Goal: Information Seeking & Learning: Find specific fact

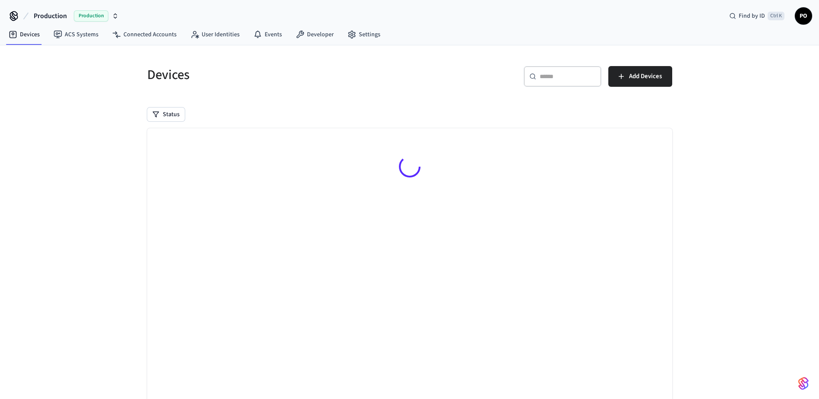
click at [89, 14] on span "Production" at bounding box center [91, 15] width 35 height 11
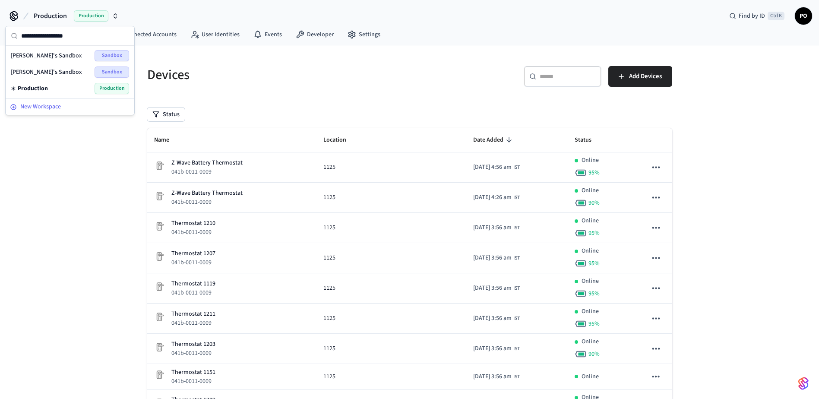
click at [47, 107] on span "New Workspace" at bounding box center [40, 106] width 41 height 9
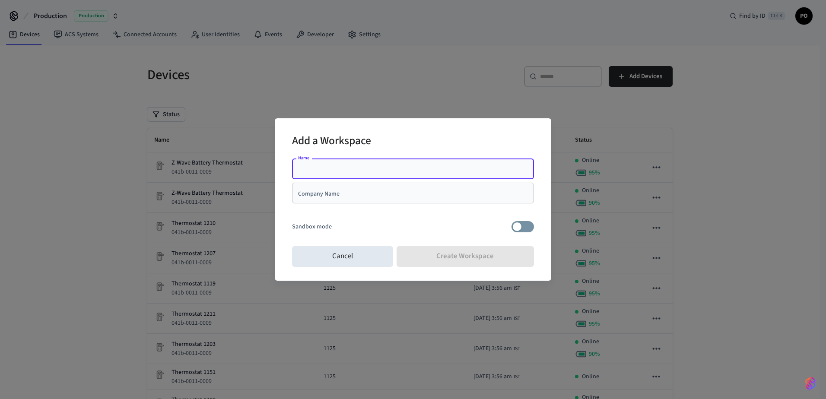
click at [377, 197] on input "Company Name" at bounding box center [412, 193] width 231 height 9
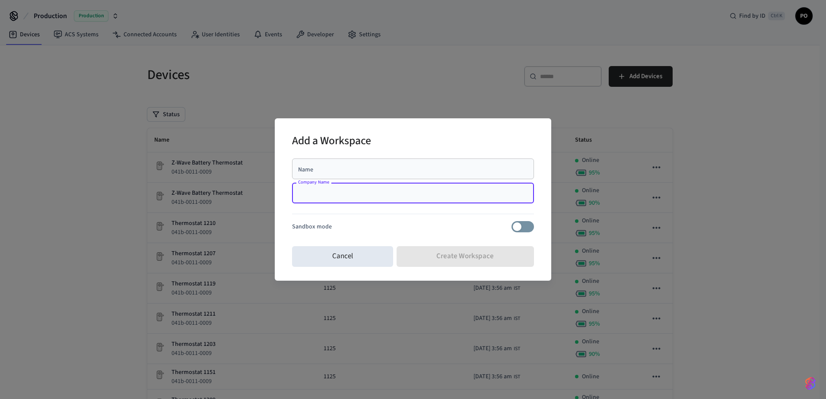
click at [373, 171] on input "Name" at bounding box center [412, 169] width 231 height 9
click at [430, 144] on div "Add a Workspace" at bounding box center [413, 142] width 242 height 26
click at [424, 196] on input "Company Name" at bounding box center [412, 193] width 231 height 9
click at [390, 170] on input "Name" at bounding box center [412, 169] width 231 height 9
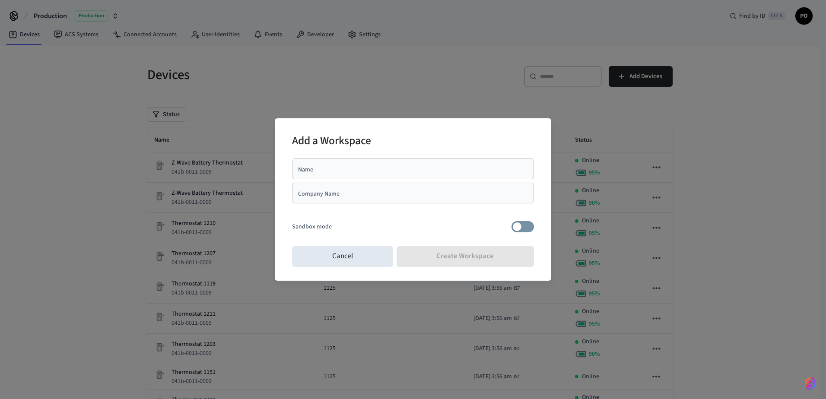
click at [477, 213] on div at bounding box center [413, 215] width 242 height 11
click at [368, 255] on button "Cancel" at bounding box center [342, 256] width 101 height 21
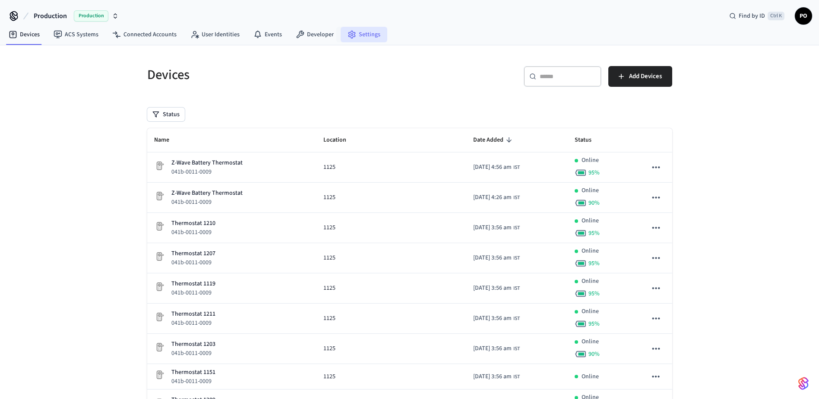
click at [365, 36] on link "Settings" at bounding box center [364, 35] width 47 height 16
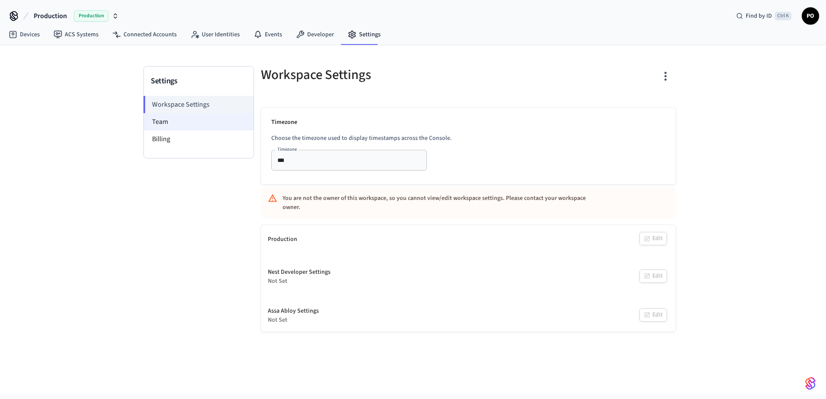
click at [203, 119] on li "Team" at bounding box center [199, 121] width 110 height 17
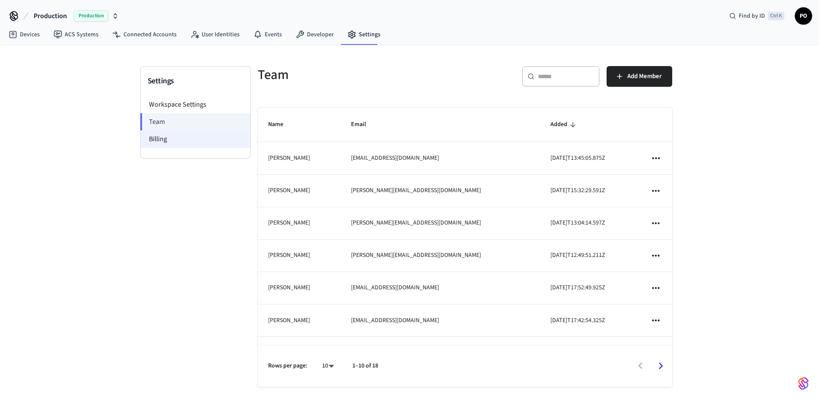
click at [207, 143] on li "Billing" at bounding box center [196, 138] width 110 height 17
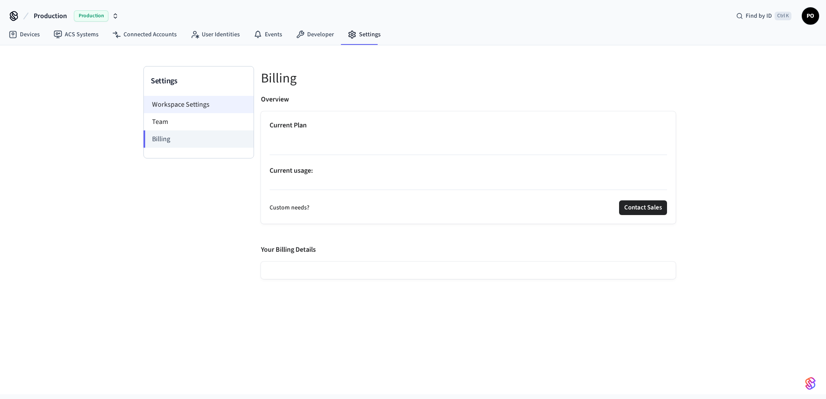
click at [197, 109] on li "Workspace Settings" at bounding box center [199, 104] width 110 height 17
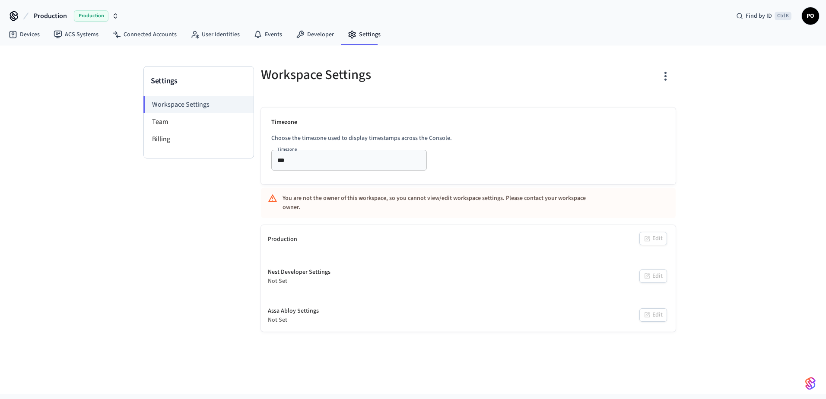
click at [45, 100] on div "Settings Workspace Settings Team Billing Workspace Settings Timezone Choose the…" at bounding box center [413, 219] width 826 height 349
click at [54, 14] on span "Production" at bounding box center [50, 16] width 33 height 10
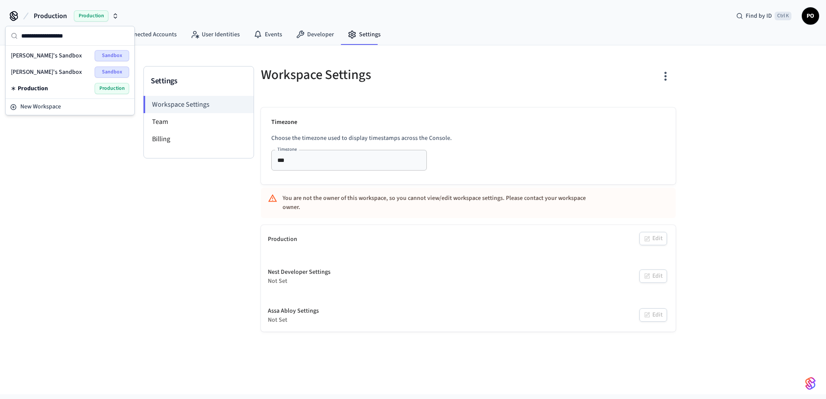
click at [82, 190] on div "Settings Workspace Settings Team Billing Workspace Settings Timezone Choose the…" at bounding box center [413, 219] width 826 height 349
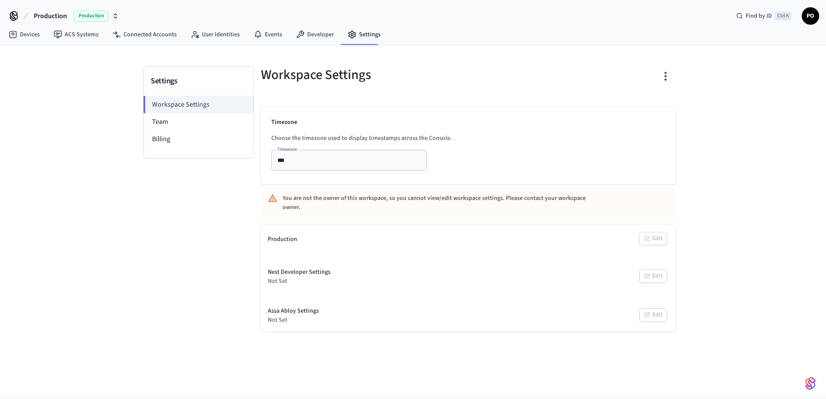
click at [55, 18] on span "Production" at bounding box center [50, 16] width 33 height 10
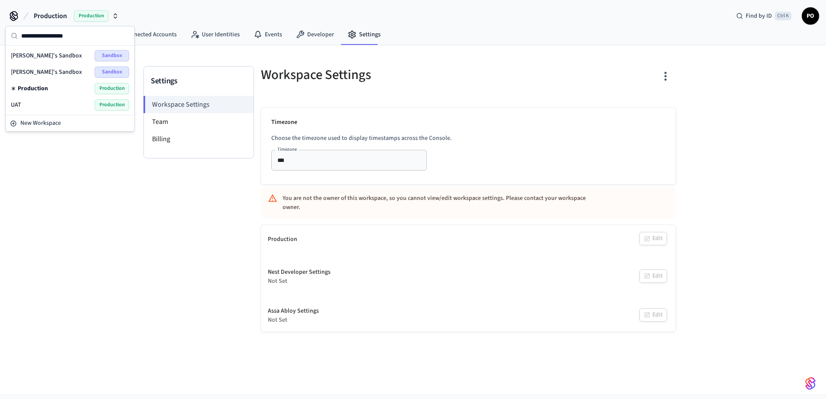
click at [15, 105] on span "UAT" at bounding box center [16, 105] width 10 height 9
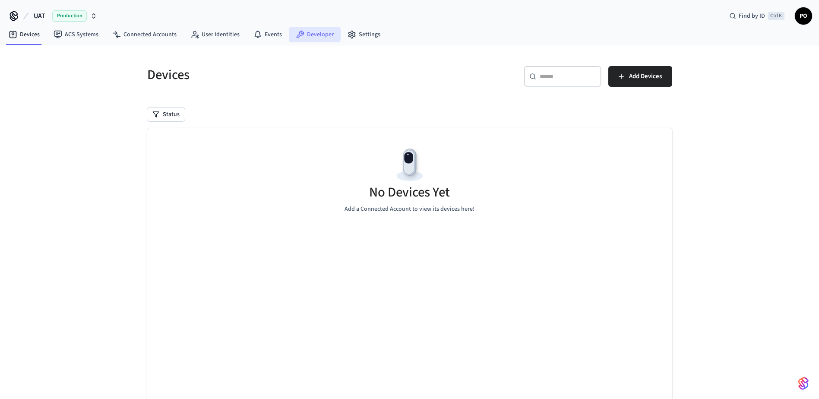
click at [311, 37] on link "Developer" at bounding box center [315, 35] width 52 height 16
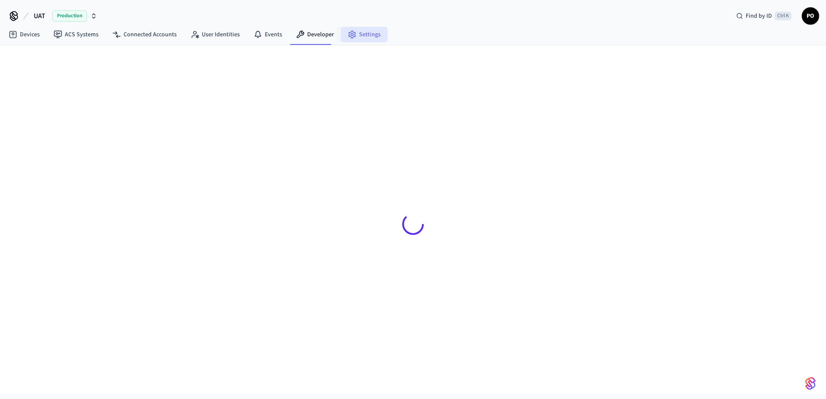
click at [354, 32] on link "Settings" at bounding box center [364, 35] width 47 height 16
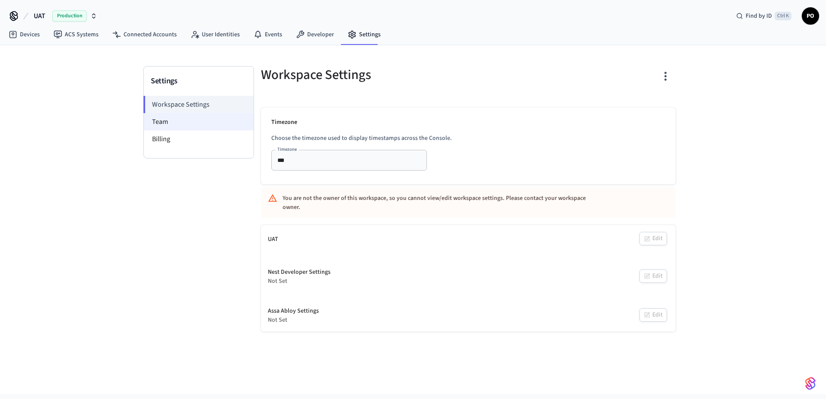
click at [166, 124] on li "Team" at bounding box center [199, 121] width 110 height 17
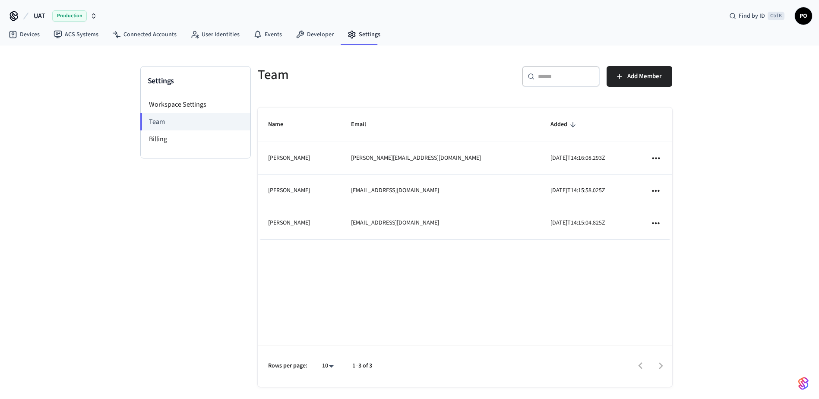
click at [411, 270] on div "Name Email Added Parth Baraiya parth.b@simformsolutions.com 2025-10-07T14:16:08…" at bounding box center [465, 247] width 415 height 279
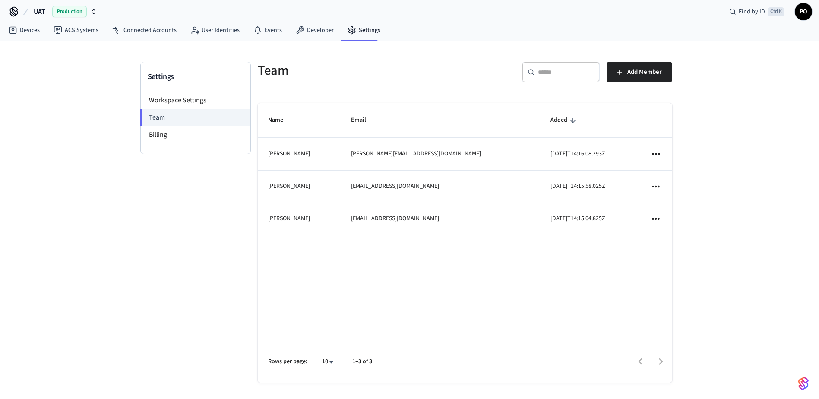
scroll to position [5, 0]
click at [442, 289] on div "Name Email Added Jayshree Sachaniya jayshree@simformsolutions.com 2025-10-07T14…" at bounding box center [465, 241] width 415 height 279
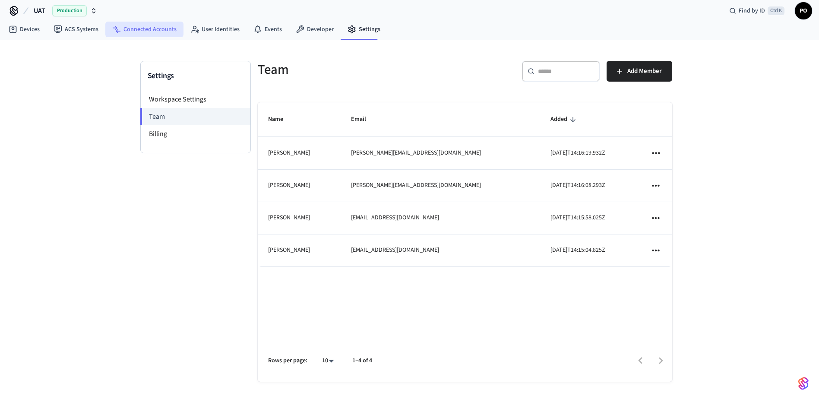
click at [146, 30] on link "Connected Accounts" at bounding box center [144, 30] width 78 height 16
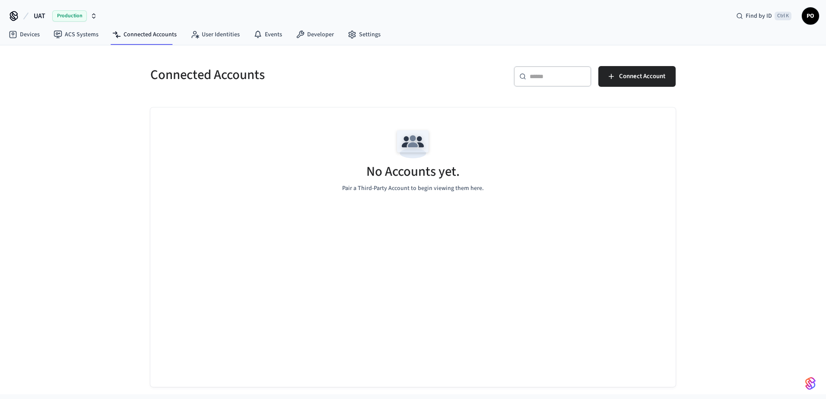
click at [36, 16] on span "UAT" at bounding box center [40, 16] width 12 height 10
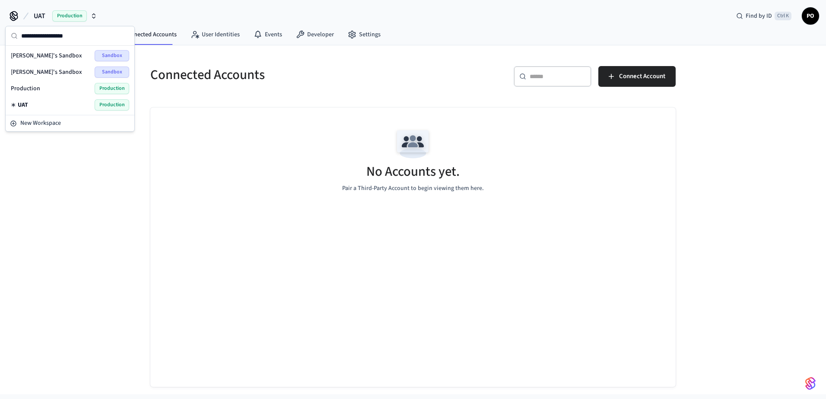
click at [80, 200] on div "Connected Accounts ​ ​ Connect Account No Accounts yet. Pair a Third-Party Acco…" at bounding box center [413, 219] width 826 height 349
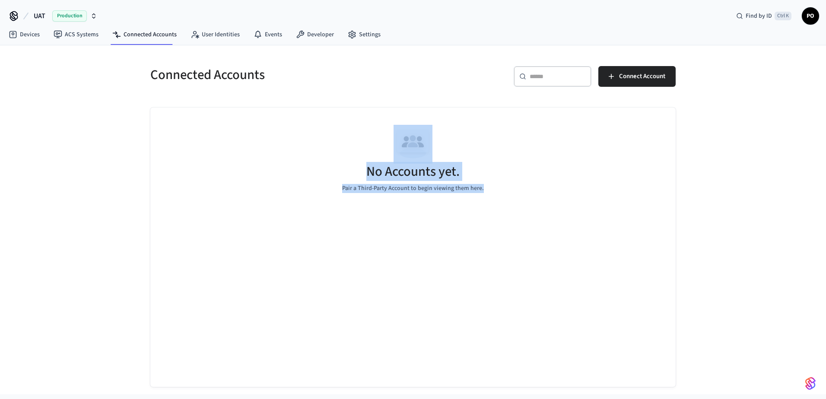
drag, startPoint x: 390, startPoint y: 148, endPoint x: 492, endPoint y: 191, distance: 111.3
click at [492, 191] on div "No Accounts yet. Pair a Third-Party Account to begin viewing them here." at bounding box center [412, 159] width 525 height 103
drag, startPoint x: 492, startPoint y: 191, endPoint x: 482, endPoint y: 244, distance: 54.0
click at [482, 244] on div "No Accounts yet. Pair a Third-Party Account to begin viewing them here." at bounding box center [412, 247] width 525 height 279
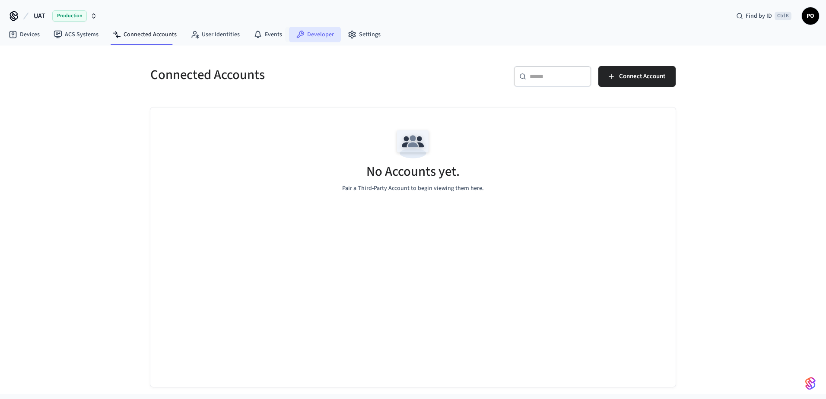
click at [315, 38] on link "Developer" at bounding box center [315, 35] width 52 height 16
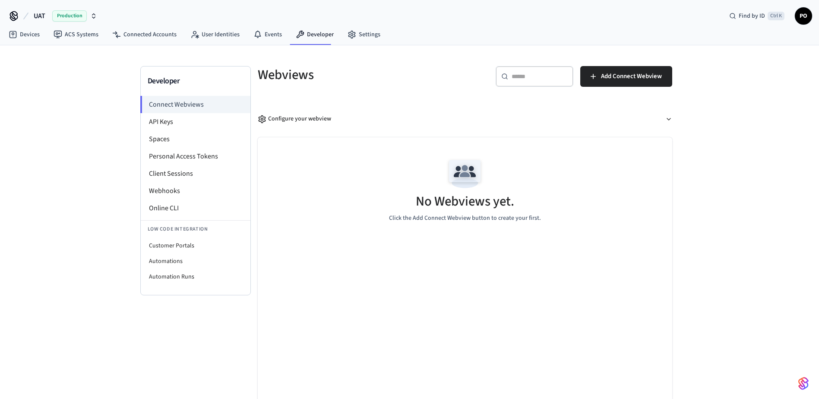
click at [356, 43] on nav "Devices ACS Systems Connected Accounts User Identities Events Developer Settings" at bounding box center [195, 35] width 386 height 20
click at [356, 39] on link "Settings" at bounding box center [364, 35] width 47 height 16
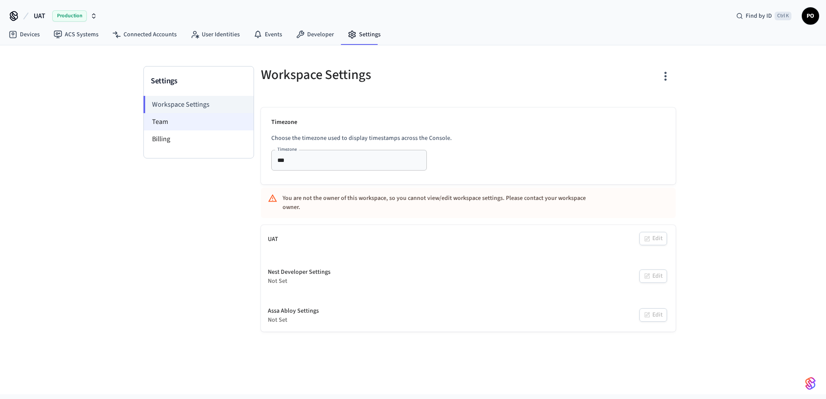
click at [176, 129] on li "Team" at bounding box center [199, 121] width 110 height 17
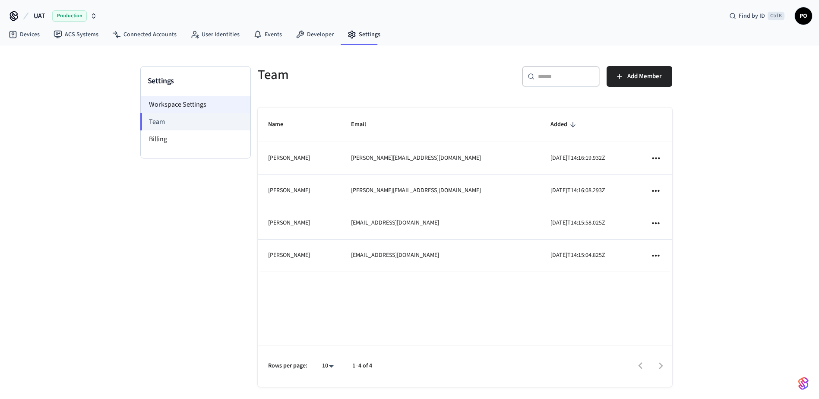
click at [207, 105] on li "Workspace Settings" at bounding box center [196, 104] width 110 height 17
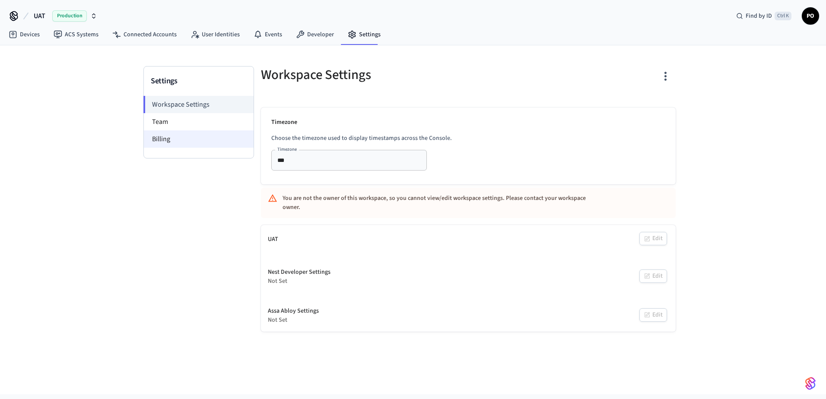
click at [206, 136] on li "Billing" at bounding box center [199, 138] width 110 height 17
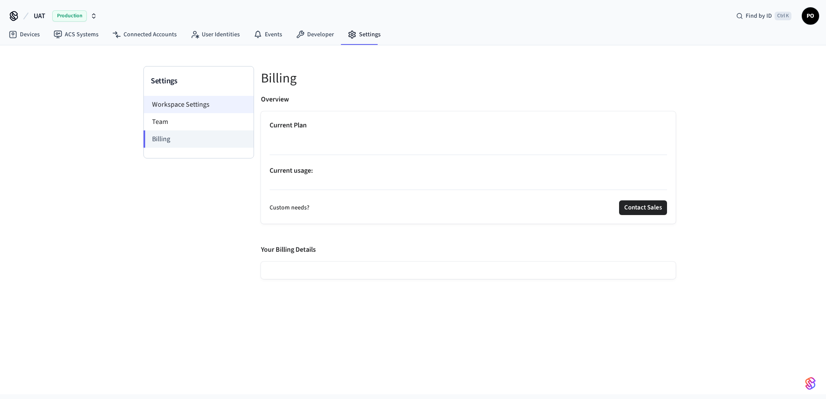
click at [171, 108] on li "Workspace Settings" at bounding box center [199, 104] width 110 height 17
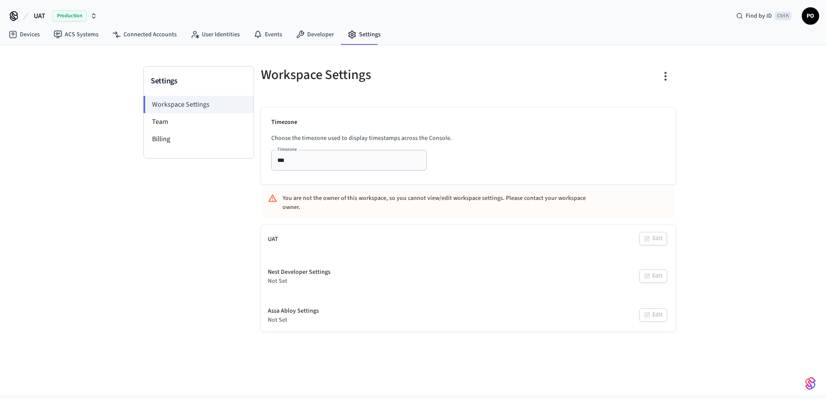
click at [316, 158] on input "***" at bounding box center [336, 160] width 125 height 11
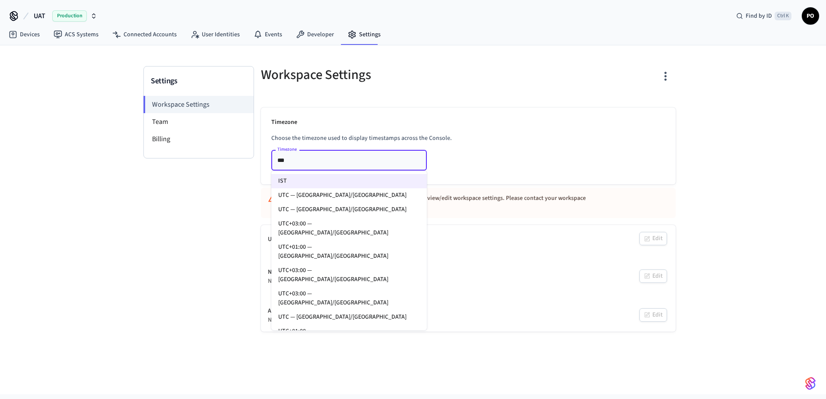
click at [147, 195] on div "Settings Workspace Settings Team Billing" at bounding box center [198, 199] width 111 height 266
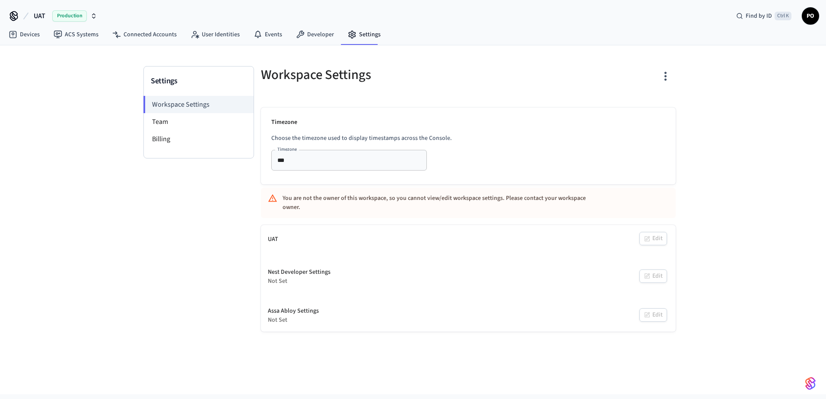
click at [321, 194] on div "You are not the owner of this workspace, so you cannot view/edit workspace sett…" at bounding box center [442, 202] width 320 height 25
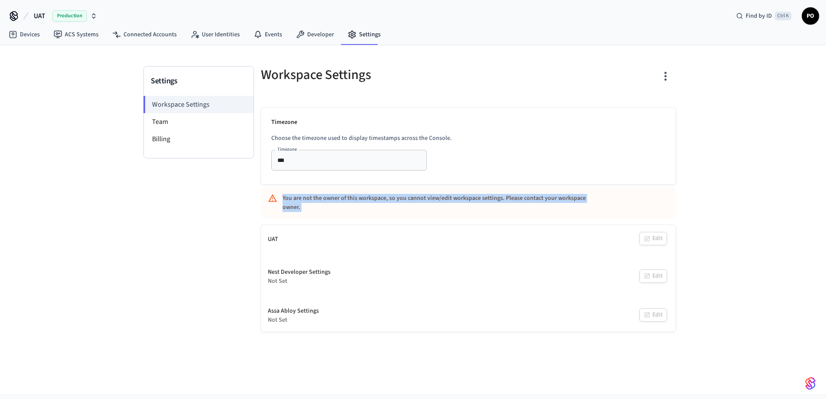
click at [321, 194] on div "You are not the owner of this workspace, so you cannot view/edit workspace sett…" at bounding box center [442, 202] width 320 height 25
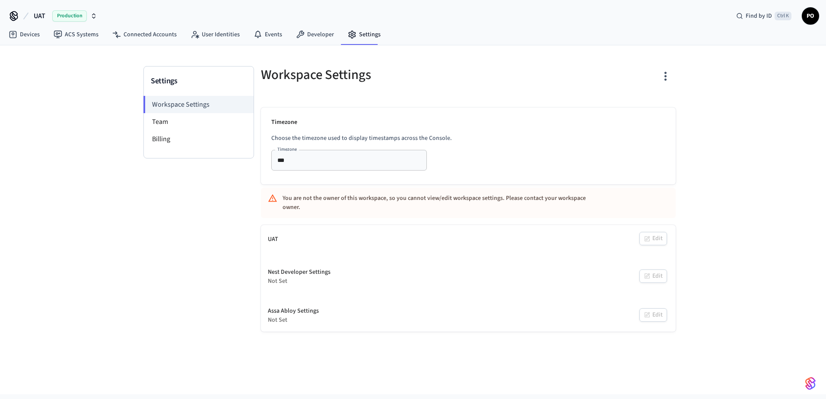
drag, startPoint x: 321, startPoint y: 194, endPoint x: 225, endPoint y: 205, distance: 96.9
click at [225, 205] on div "Settings Workspace Settings Team Billing" at bounding box center [198, 199] width 111 height 266
click at [161, 119] on li "Team" at bounding box center [199, 121] width 110 height 17
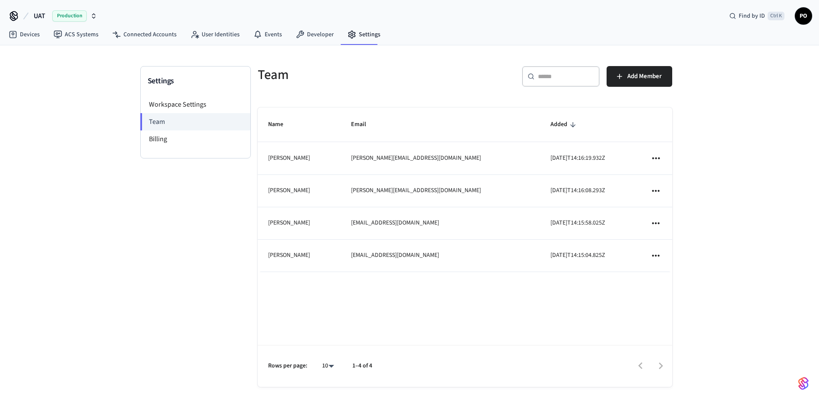
click at [36, 16] on span "UAT" at bounding box center [40, 16] width 12 height 10
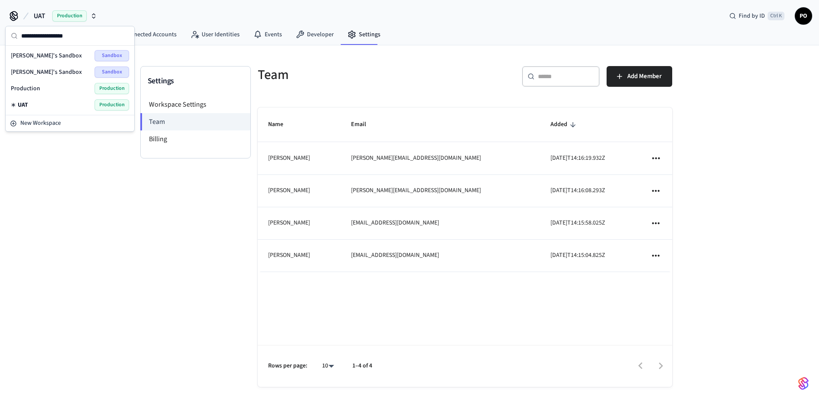
drag, startPoint x: 108, startPoint y: 266, endPoint x: 94, endPoint y: 225, distance: 42.9
click at [108, 264] on div "Settings Workspace Settings Team Billing Team ​ ​ Add Member Name Email Added J…" at bounding box center [409, 224] width 819 height 359
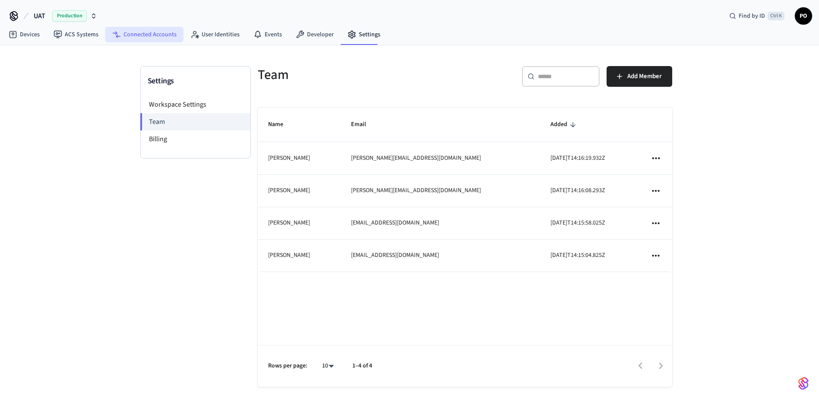
click at [127, 35] on link "Connected Accounts" at bounding box center [144, 35] width 78 height 16
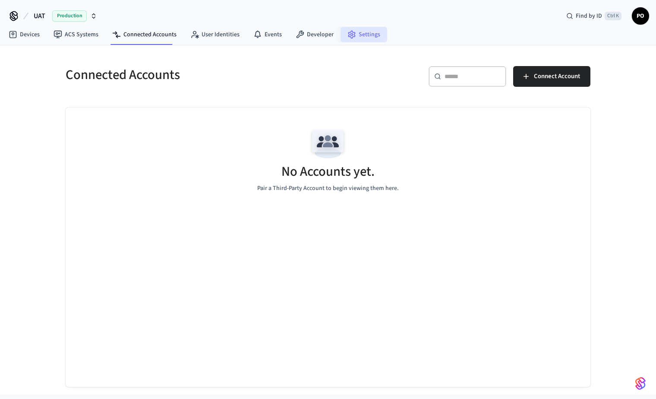
click at [357, 35] on link "Settings" at bounding box center [364, 35] width 47 height 16
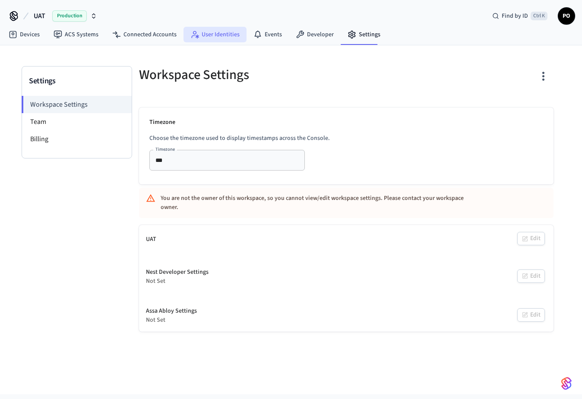
click at [207, 29] on link "User Identities" at bounding box center [215, 35] width 63 height 16
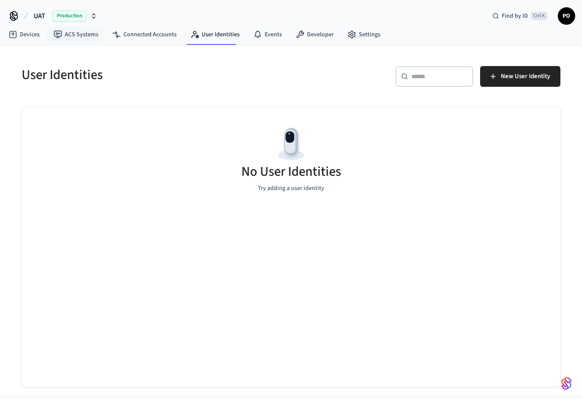
click at [57, 18] on span "Production" at bounding box center [69, 15] width 35 height 11
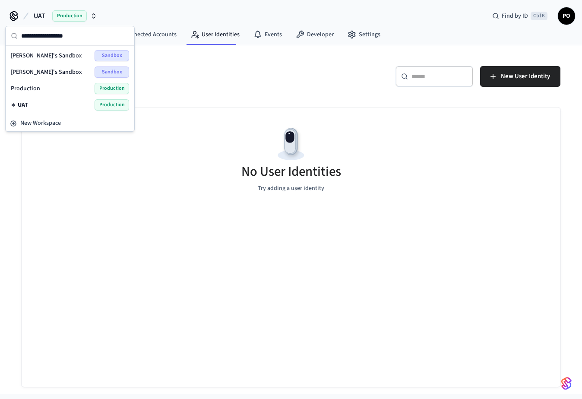
click at [37, 87] on span "Production" at bounding box center [25, 88] width 29 height 9
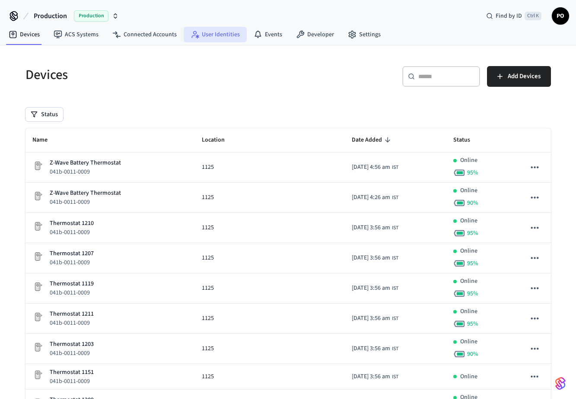
click at [201, 36] on link "User Identities" at bounding box center [215, 35] width 63 height 16
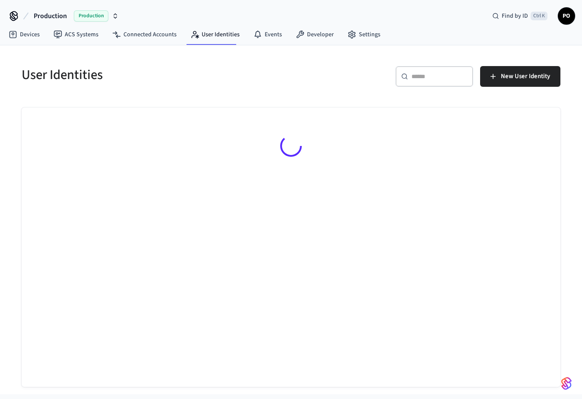
click at [424, 89] on div "​ ​" at bounding box center [435, 78] width 78 height 24
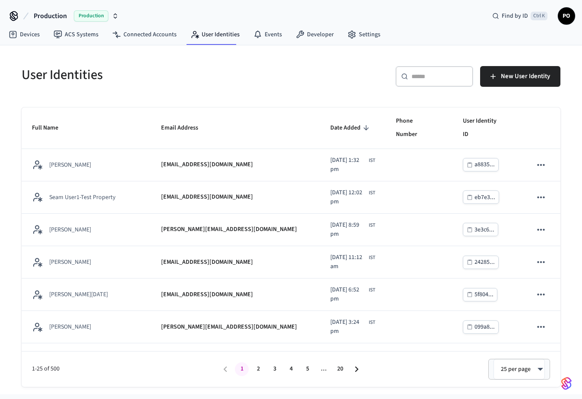
click at [423, 82] on div "​ ​" at bounding box center [435, 76] width 78 height 21
paste input "**********"
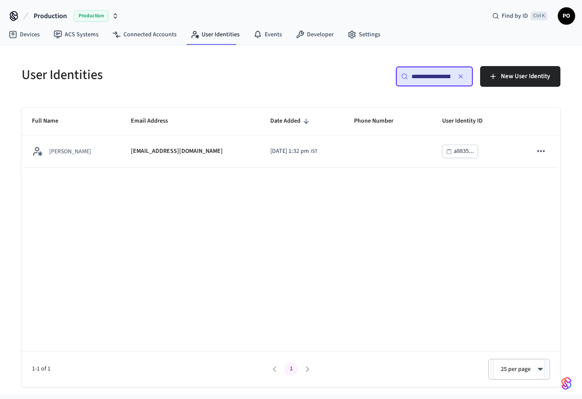
scroll to position [0, 34]
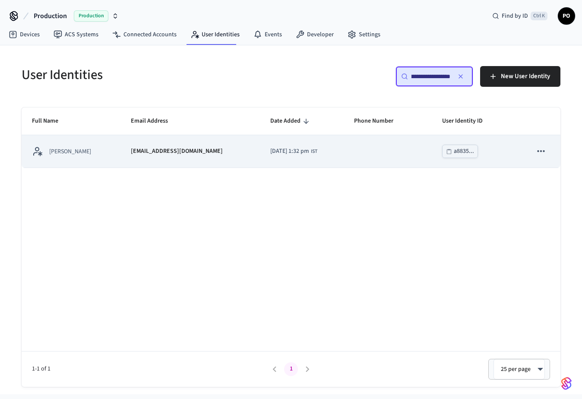
type input "**********"
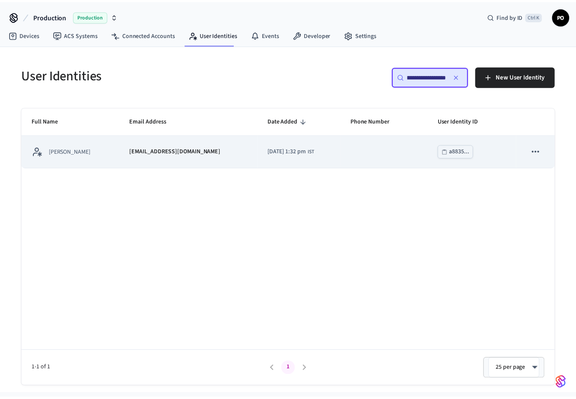
scroll to position [0, 0]
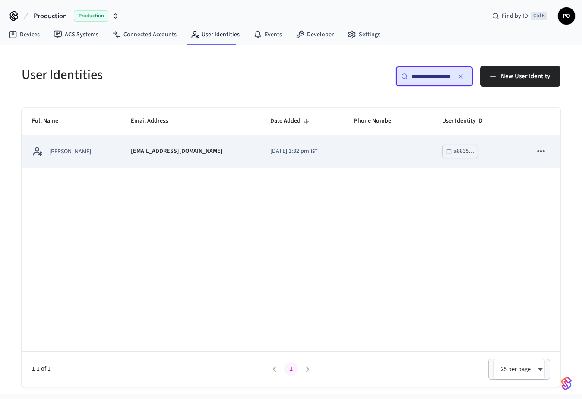
click at [158, 163] on td "[EMAIL_ADDRESS][DOMAIN_NAME]" at bounding box center [189, 151] width 139 height 32
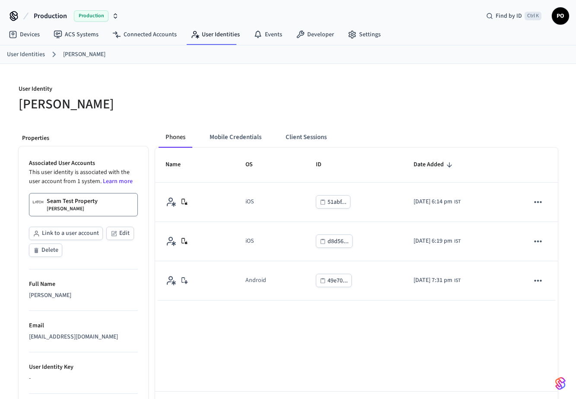
click at [72, 200] on p "Seam Test Property" at bounding box center [72, 201] width 51 height 9
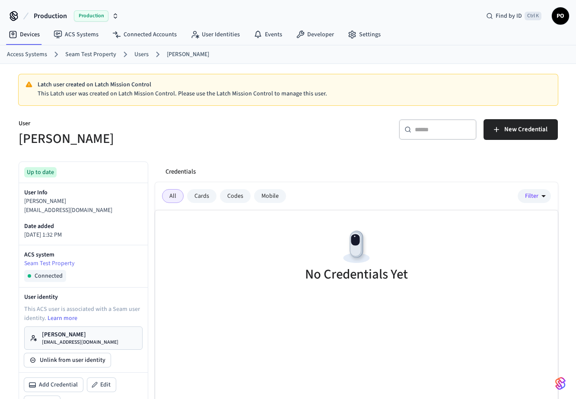
click at [71, 336] on p "Jensi UATUser" at bounding box center [80, 334] width 76 height 9
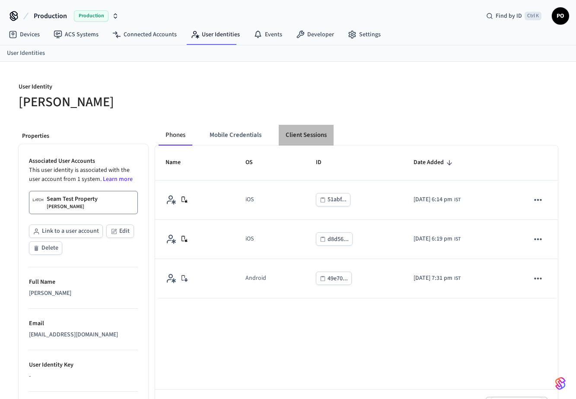
click at [298, 141] on button "Client Sessions" at bounding box center [306, 135] width 55 height 21
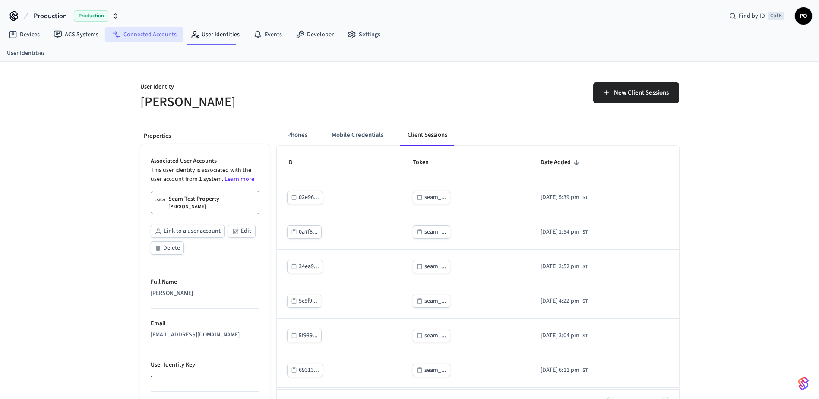
click at [129, 30] on link "Connected Accounts" at bounding box center [144, 35] width 78 height 16
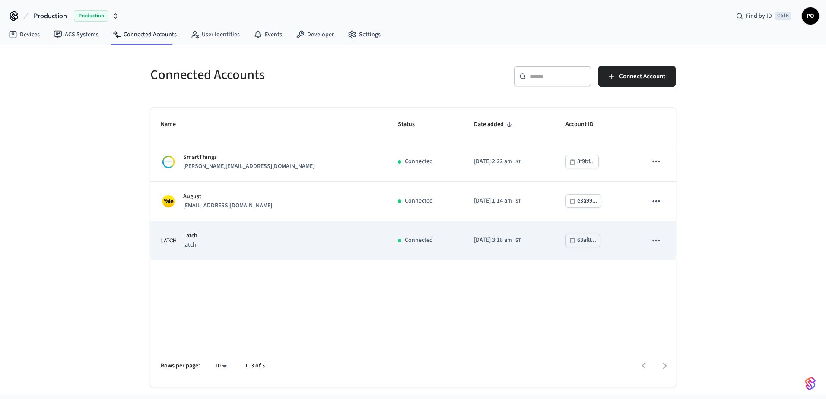
click at [228, 252] on td "Latch latch" at bounding box center [268, 240] width 237 height 39
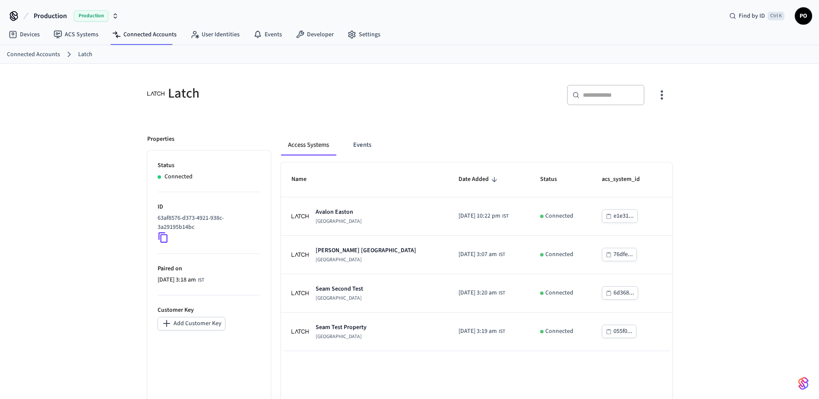
click at [53, 16] on span "Production" at bounding box center [50, 16] width 33 height 10
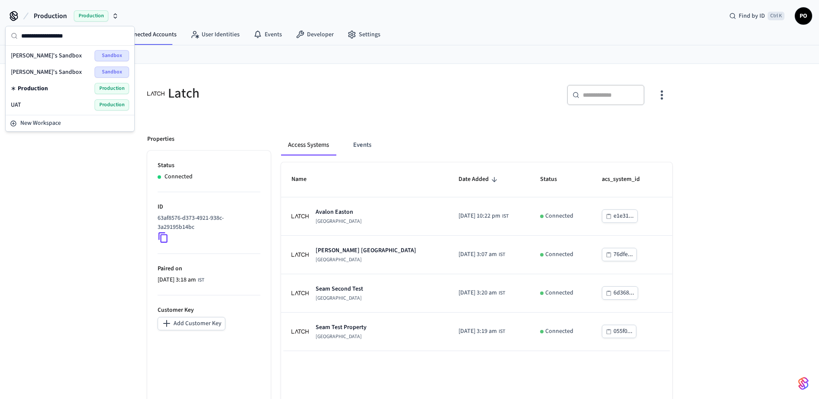
click at [20, 103] on span "UAT" at bounding box center [16, 105] width 10 height 9
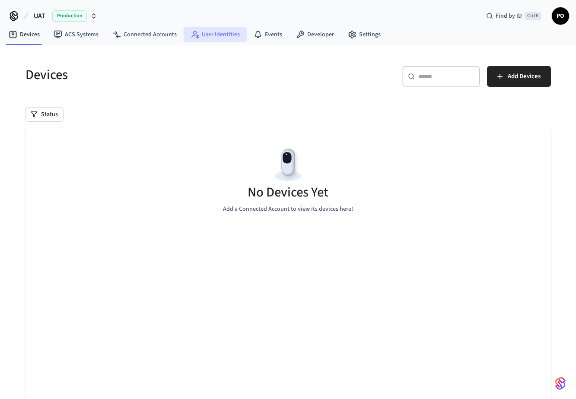
click at [229, 33] on link "User Identities" at bounding box center [215, 35] width 63 height 16
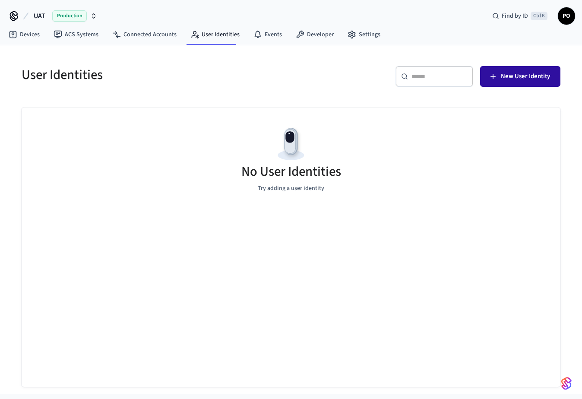
click at [494, 86] on button "New User Identity" at bounding box center [520, 76] width 80 height 21
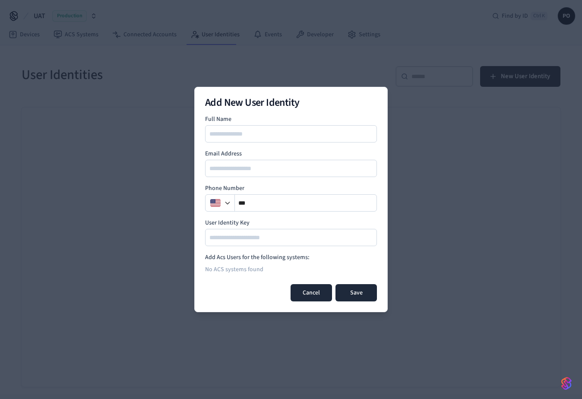
click at [314, 299] on button "Cancel" at bounding box center [311, 292] width 41 height 17
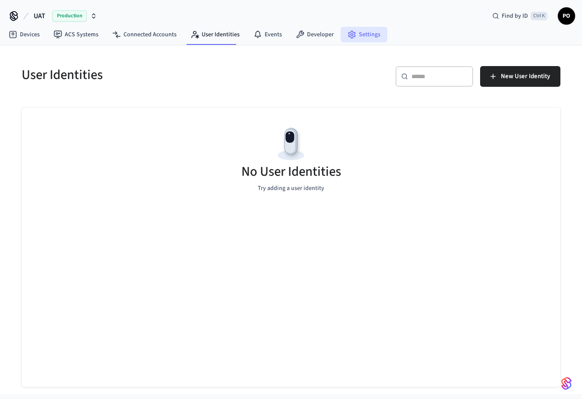
click at [355, 37] on link "Settings" at bounding box center [364, 35] width 47 height 16
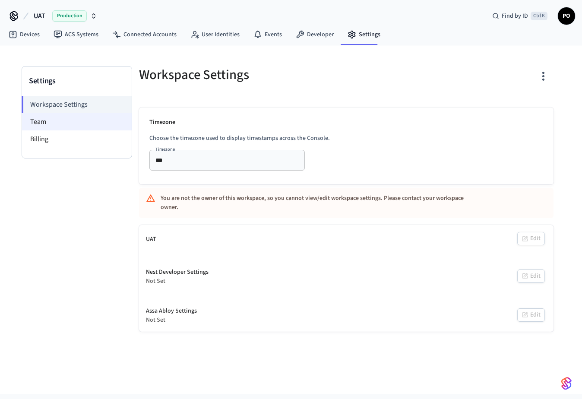
click at [82, 126] on li "Team" at bounding box center [77, 121] width 110 height 17
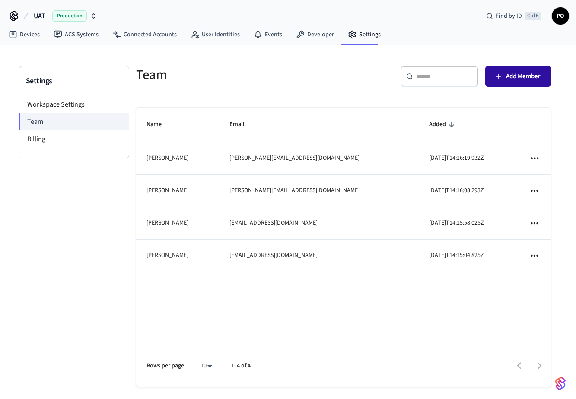
click at [537, 76] on span "Add Member" at bounding box center [523, 76] width 35 height 11
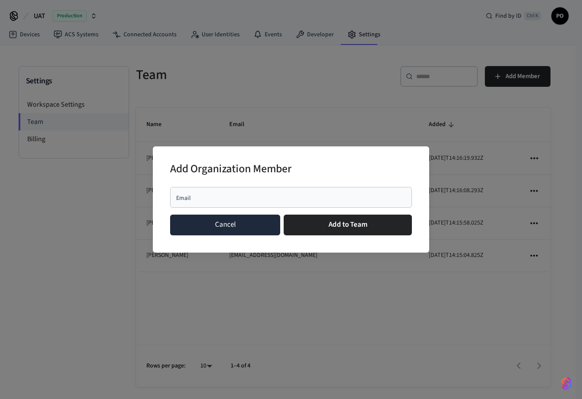
click at [262, 226] on button "Cancel" at bounding box center [225, 225] width 110 height 21
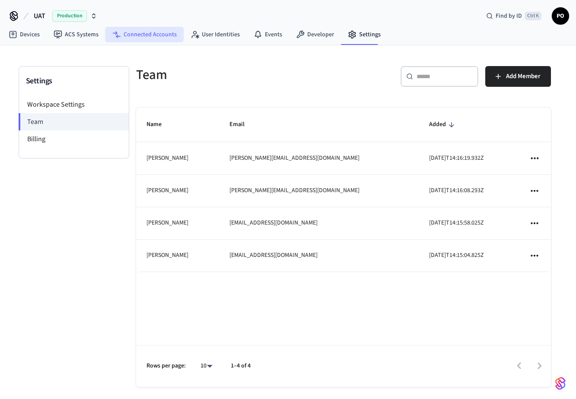
click at [143, 32] on link "Connected Accounts" at bounding box center [144, 35] width 78 height 16
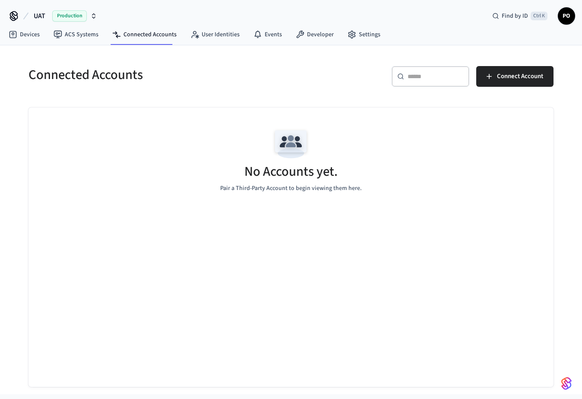
click at [399, 257] on div "No Accounts yet. Pair a Third-Party Account to begin viewing them here." at bounding box center [291, 247] width 525 height 279
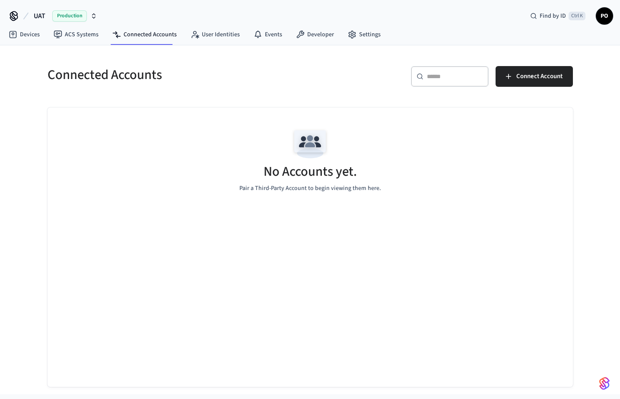
click at [520, 285] on div "No Accounts yet. Pair a Third-Party Account to begin viewing them here." at bounding box center [310, 247] width 525 height 279
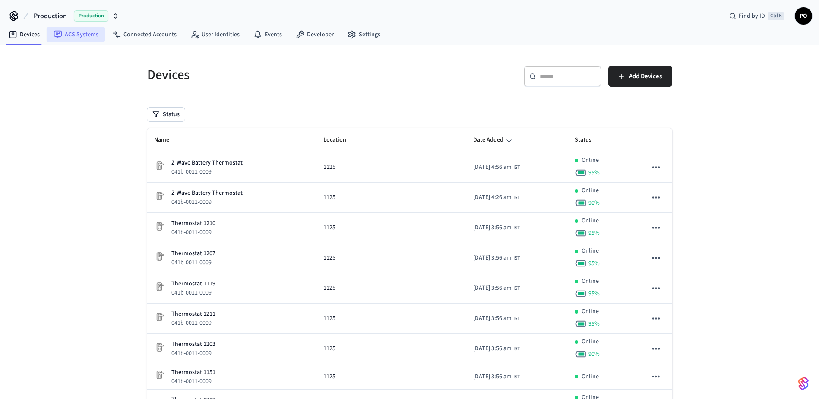
click at [74, 36] on link "ACS Systems" at bounding box center [76, 35] width 59 height 16
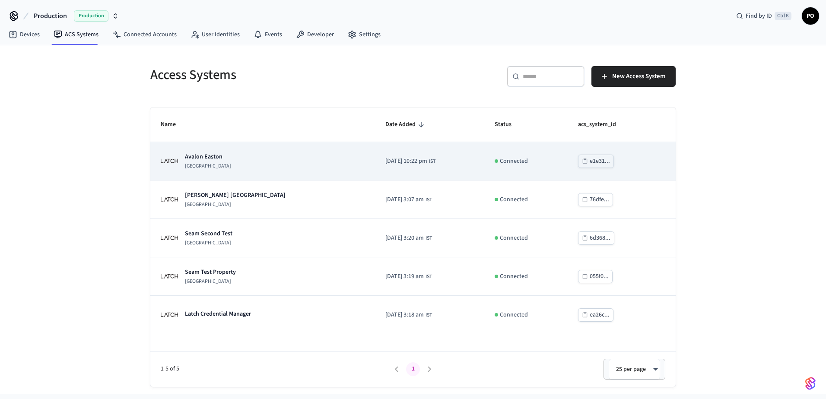
click at [270, 162] on div "[GEOGRAPHIC_DATA]" at bounding box center [263, 160] width 204 height 17
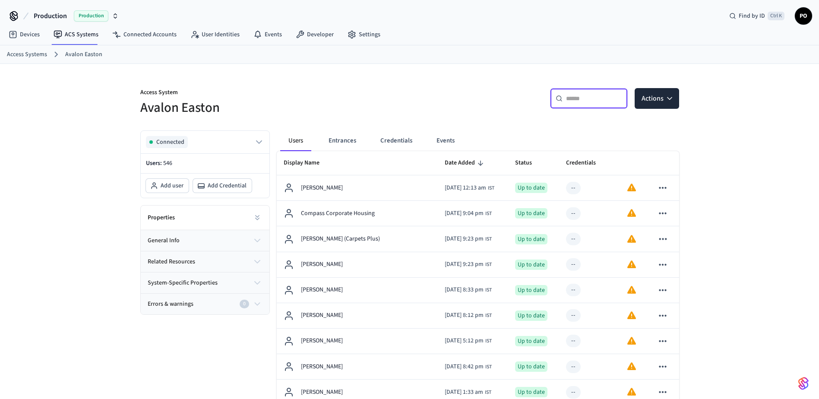
click at [581, 101] on input "text" at bounding box center [594, 98] width 56 height 9
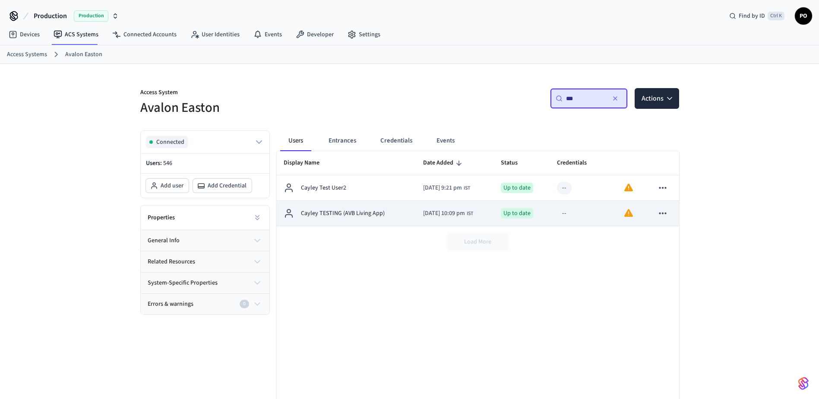
type input "***"
click at [391, 218] on div "Cayley TESTING (AVB Living App)" at bounding box center [347, 213] width 126 height 10
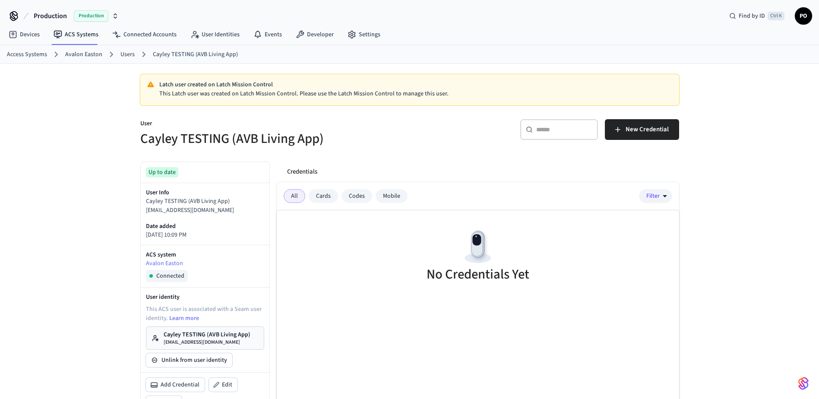
drag, startPoint x: 146, startPoint y: 208, endPoint x: 246, endPoint y: 208, distance: 99.8
click at [246, 208] on p "[EMAIL_ADDRESS][DOMAIN_NAME]" at bounding box center [205, 210] width 118 height 9
copy p "[EMAIL_ADDRESS][DOMAIN_NAME]"
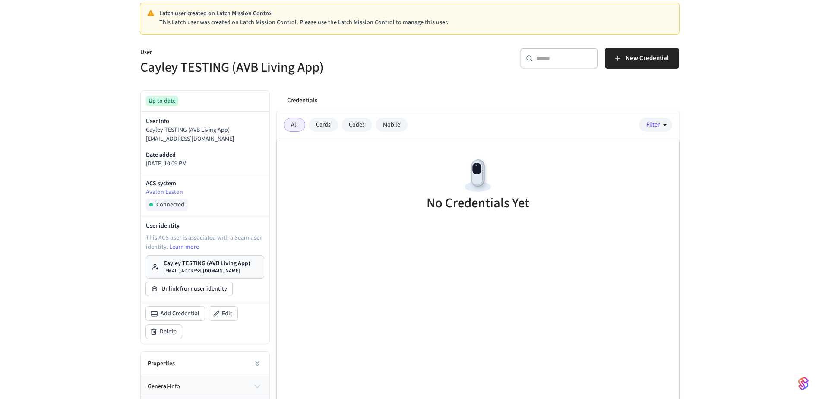
scroll to position [86, 0]
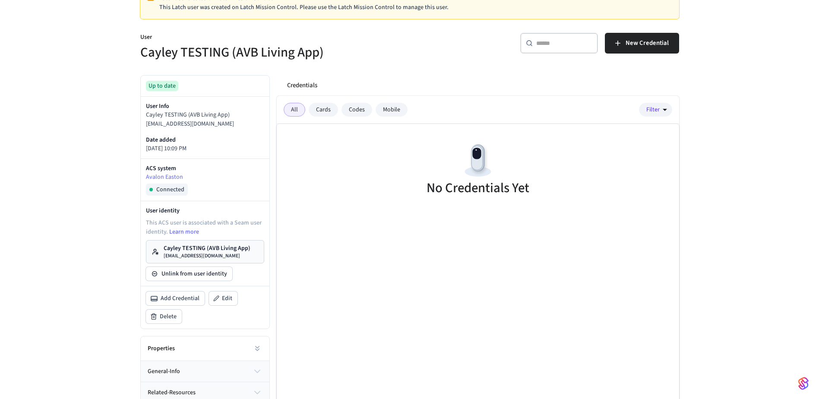
click at [221, 259] on p "[EMAIL_ADDRESS][DOMAIN_NAME]" at bounding box center [207, 256] width 87 height 7
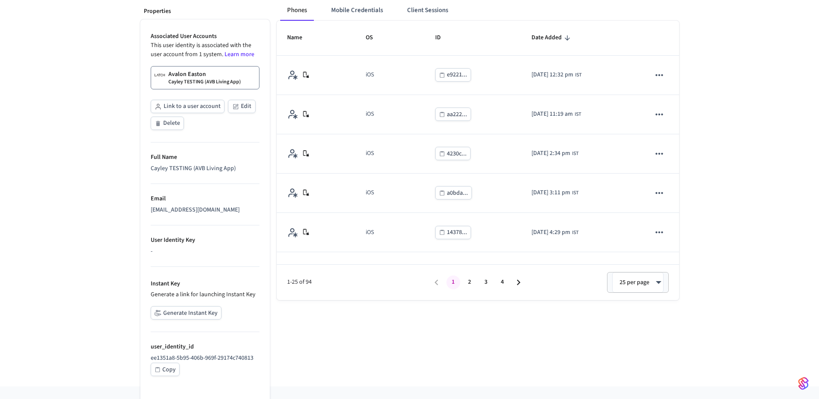
scroll to position [132, 0]
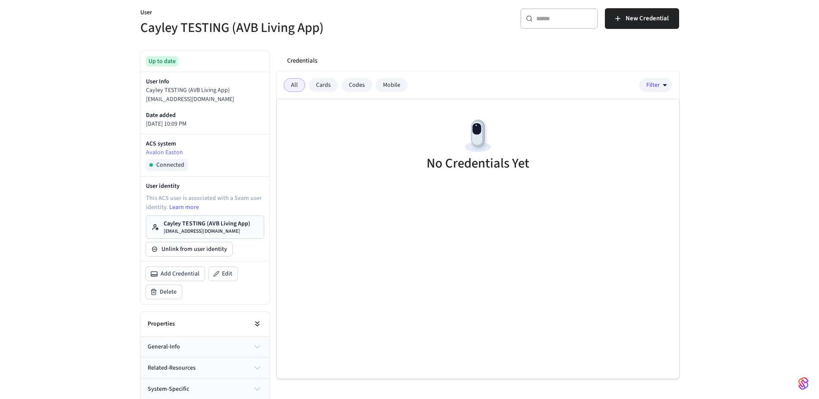
scroll to position [133, 0]
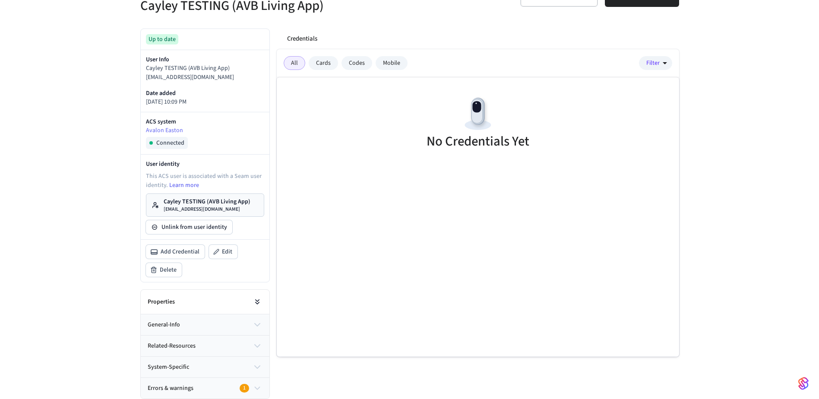
click at [260, 296] on button at bounding box center [257, 301] width 17 height 17
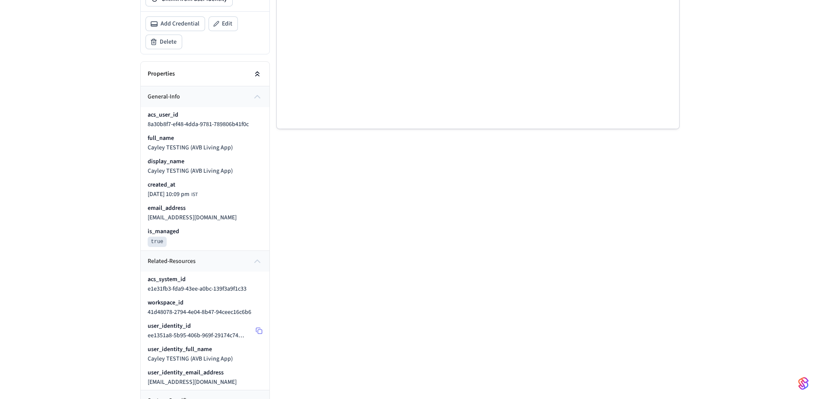
scroll to position [306, 0]
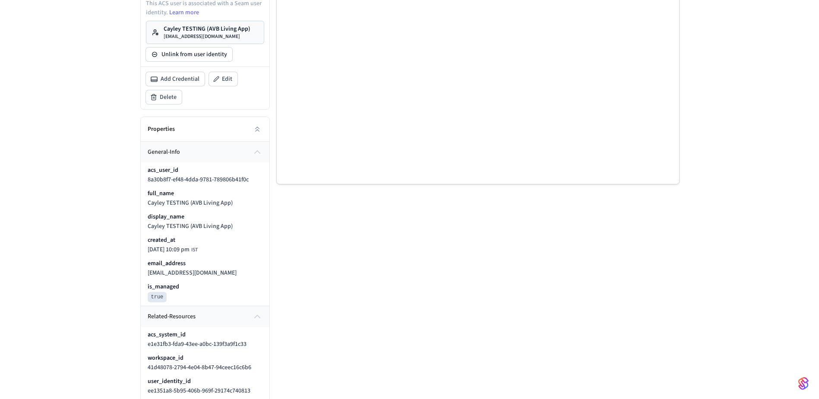
click at [64, 40] on div "Latch user created on Latch Mission Control This Latch user was created on Latc…" at bounding box center [409, 172] width 819 height 828
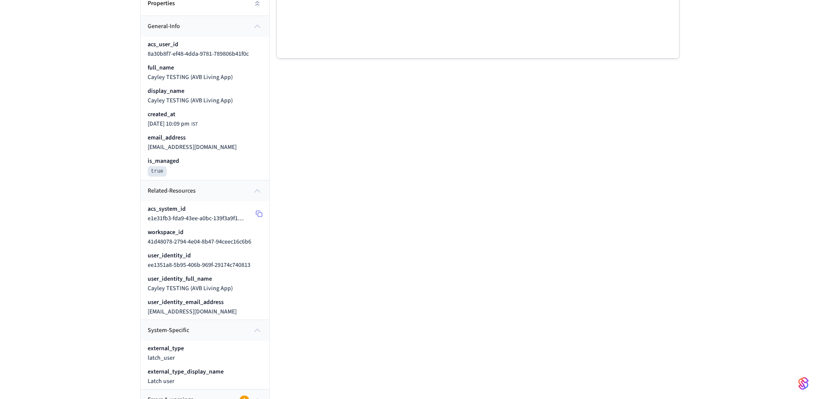
scroll to position [435, 0]
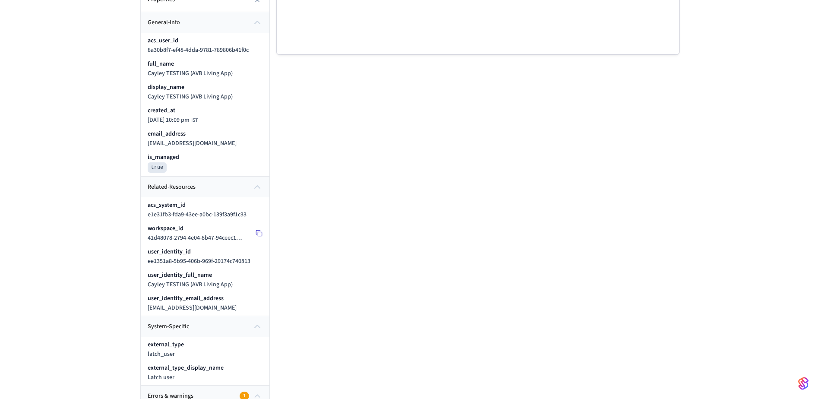
click at [260, 231] on icon at bounding box center [259, 233] width 7 height 7
click at [260, 209] on rect at bounding box center [260, 211] width 4 height 4
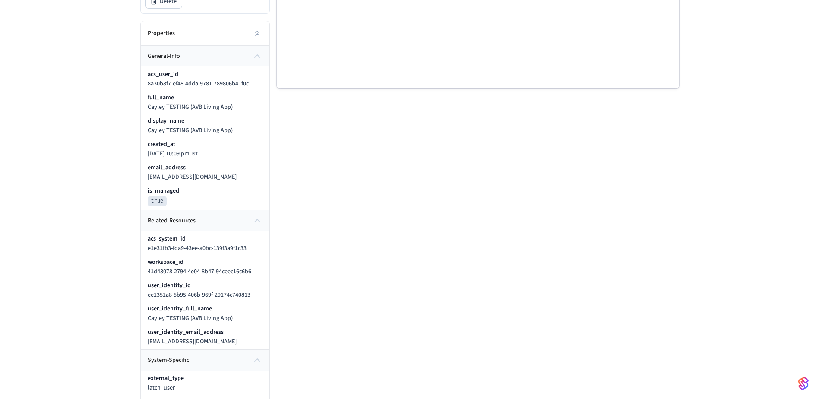
scroll to position [392, 0]
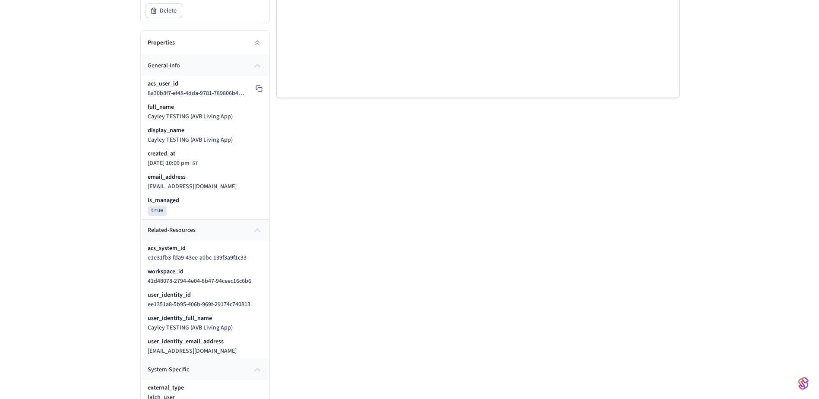
click at [259, 88] on rect at bounding box center [260, 90] width 4 height 4
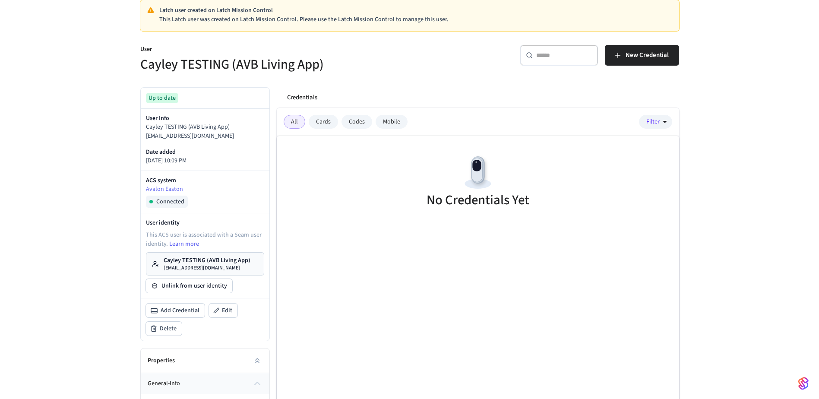
scroll to position [3, 0]
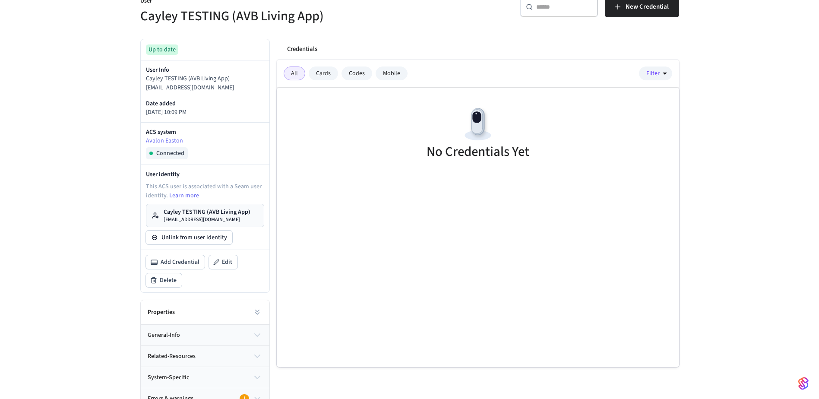
scroll to position [133, 0]
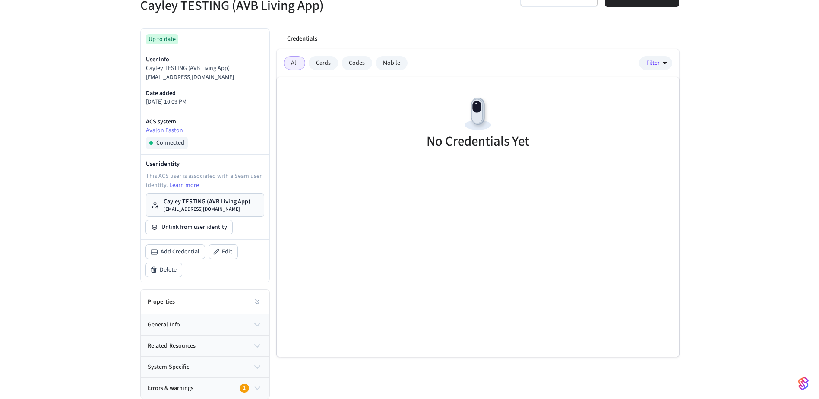
click at [203, 200] on p "Cayley TESTING (AVB Living App)" at bounding box center [207, 201] width 87 height 9
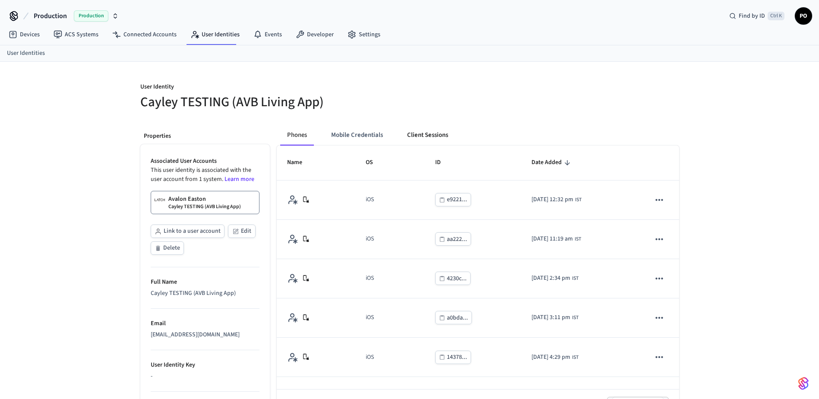
click at [432, 138] on button "Client Sessions" at bounding box center [427, 135] width 55 height 21
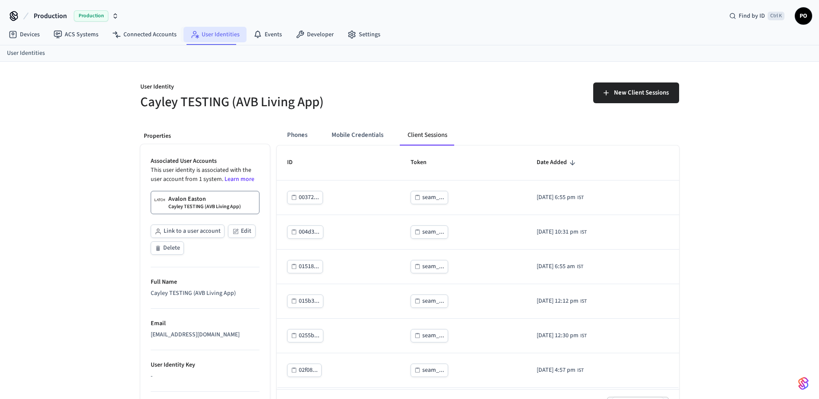
click at [210, 34] on link "User Identities" at bounding box center [215, 35] width 63 height 16
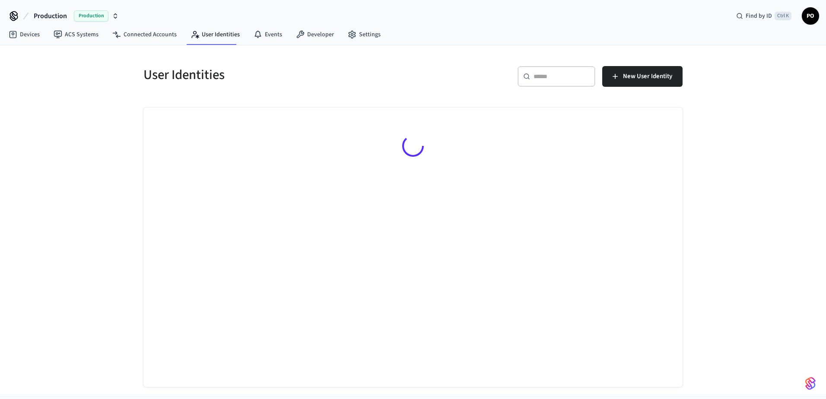
click at [567, 86] on div "​ ​" at bounding box center [556, 76] width 78 height 21
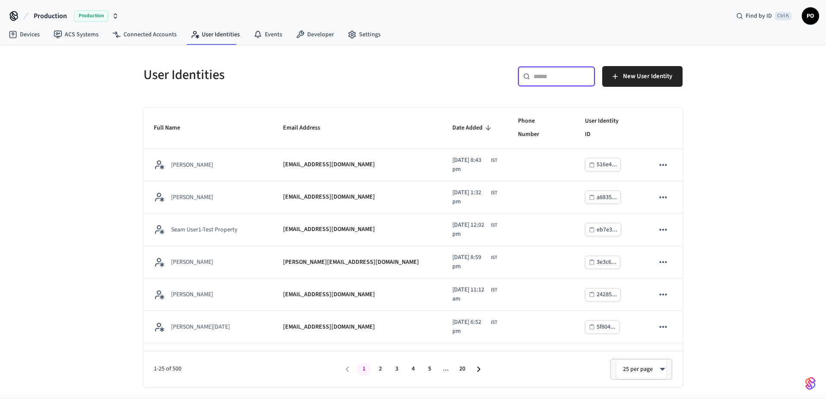
paste input "**********"
type input "**********"
paste input "**********"
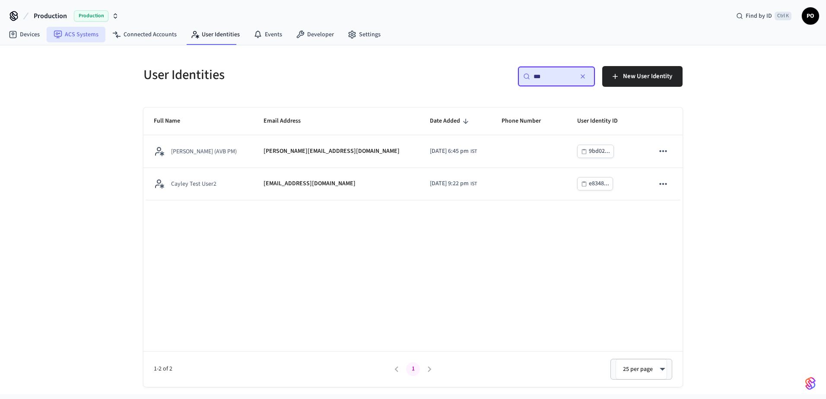
type input "***"
click at [82, 41] on link "ACS Systems" at bounding box center [76, 35] width 59 height 16
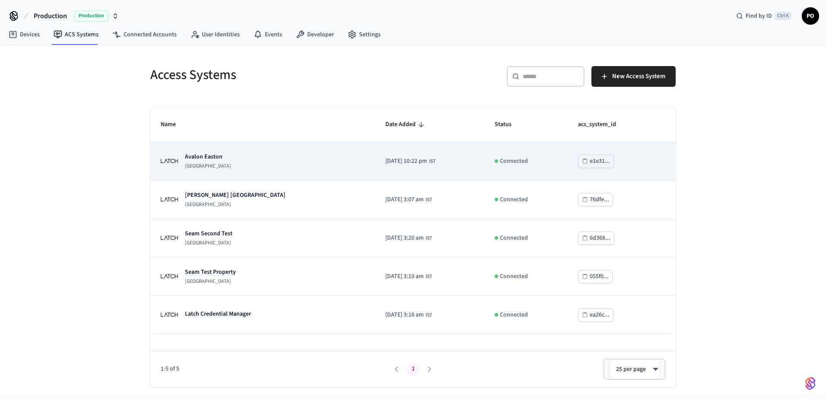
click at [258, 172] on td "Avalon Easton Latch Building" at bounding box center [262, 161] width 225 height 38
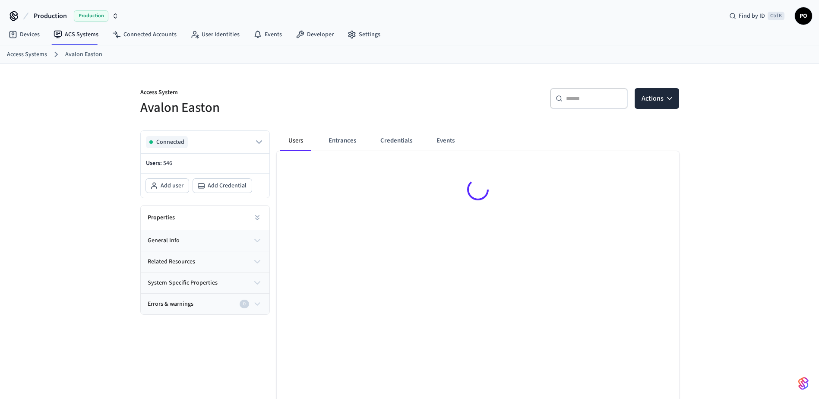
click at [579, 101] on input "text" at bounding box center [594, 98] width 56 height 9
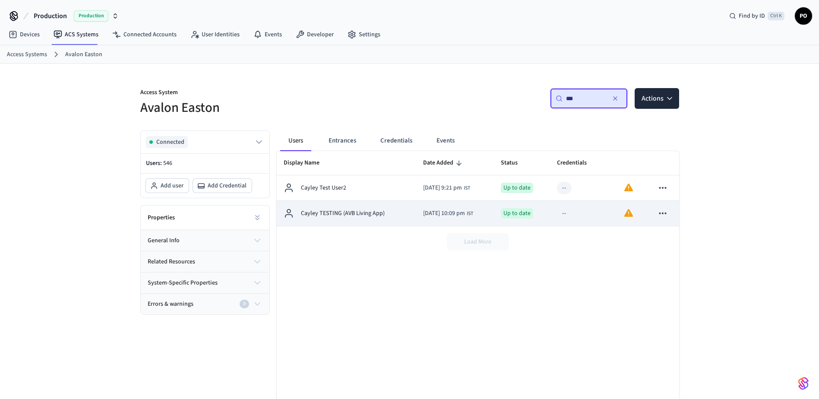
type input "***"
click at [368, 219] on td "Cayley TESTING (AVB Living App)" at bounding box center [346, 213] width 139 height 25
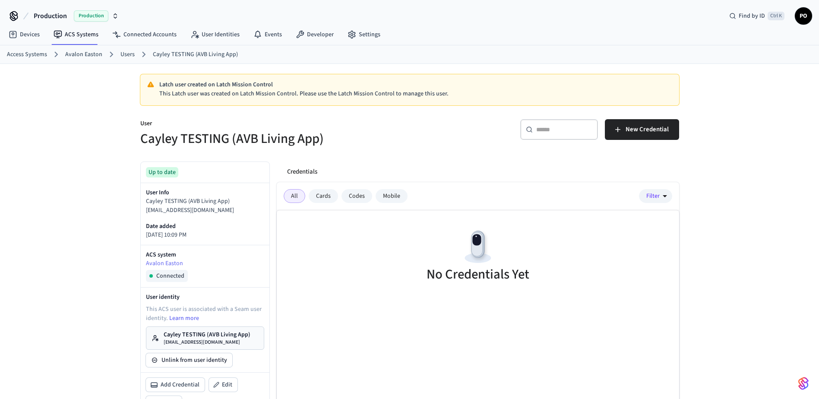
click at [225, 332] on p "Cayley TESTING (AVB Living App)" at bounding box center [207, 334] width 87 height 9
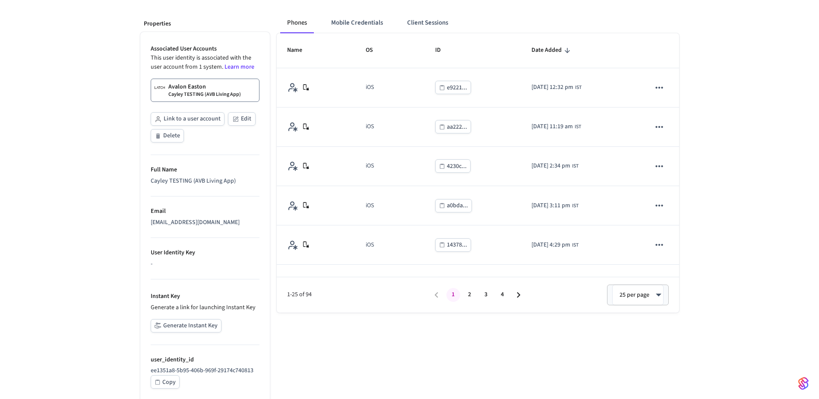
scroll to position [130, 0]
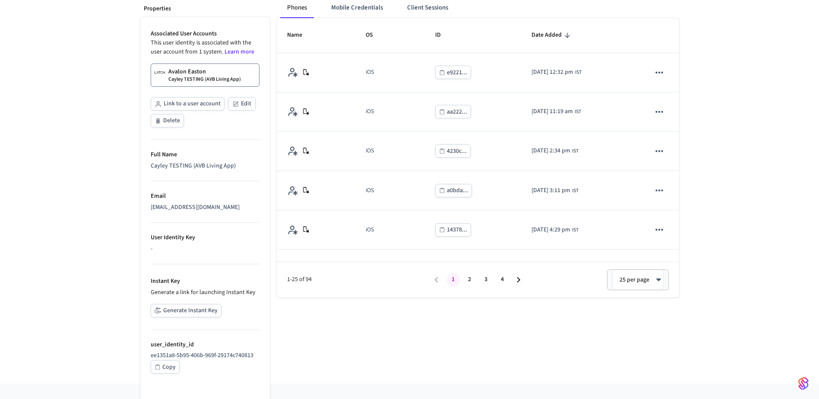
drag, startPoint x: 149, startPoint y: 209, endPoint x: 250, endPoint y: 212, distance: 102.0
click at [250, 212] on ul "Associated User Accounts This user identity is associated with the user account…" at bounding box center [205, 210] width 130 height 386
copy div "avb_utopia_test_user@yopmail.com"
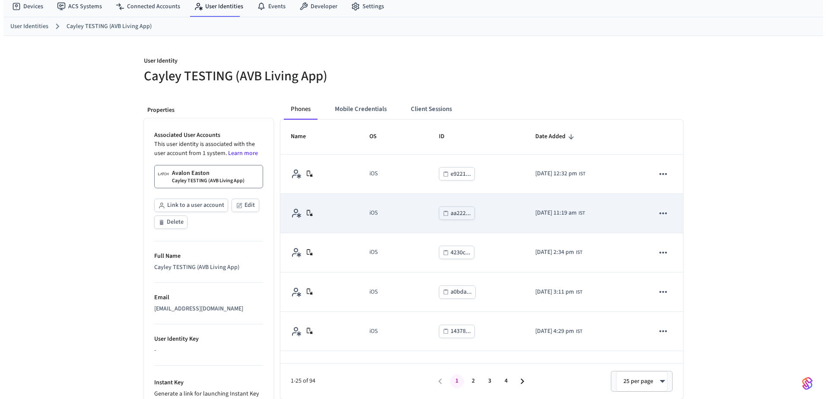
scroll to position [0, 0]
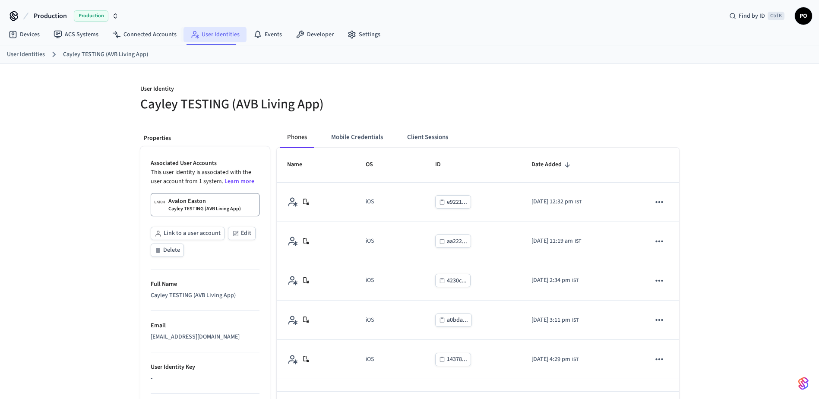
click at [200, 31] on link "User Identities" at bounding box center [215, 35] width 63 height 16
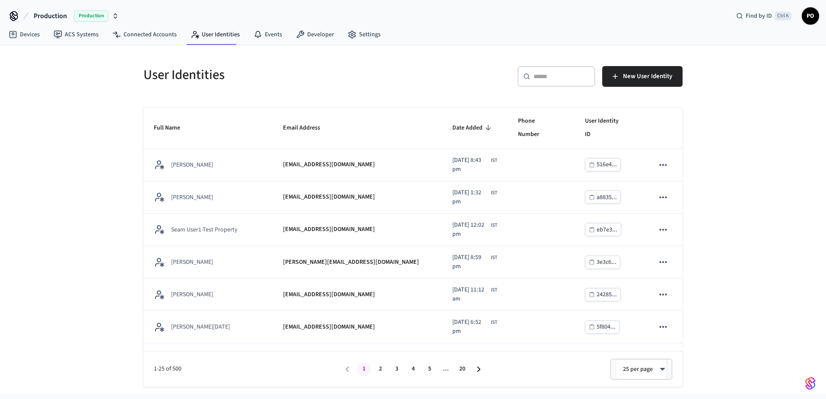
click at [552, 80] on input "text" at bounding box center [561, 76] width 56 height 9
paste input "**********"
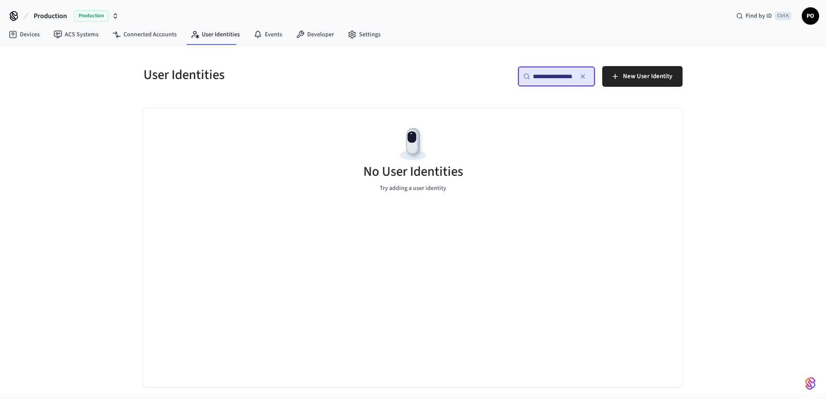
type input "**********"
click at [582, 76] on icon "button" at bounding box center [582, 76] width 3 height 3
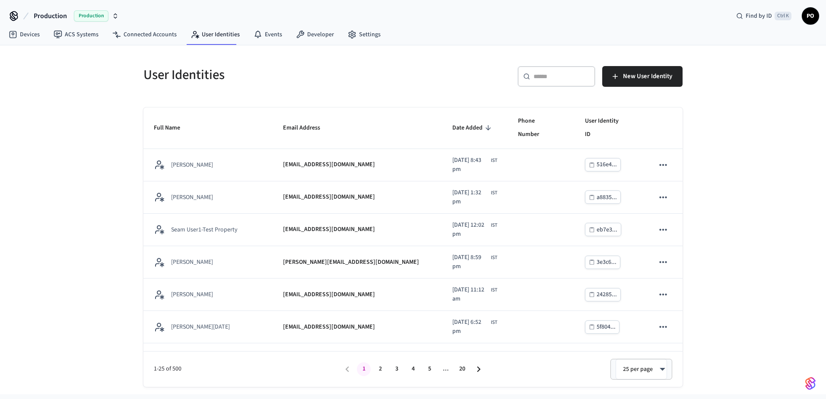
scroll to position [0, 0]
click at [534, 70] on div "​ ​" at bounding box center [556, 76] width 78 height 21
paste input "**********"
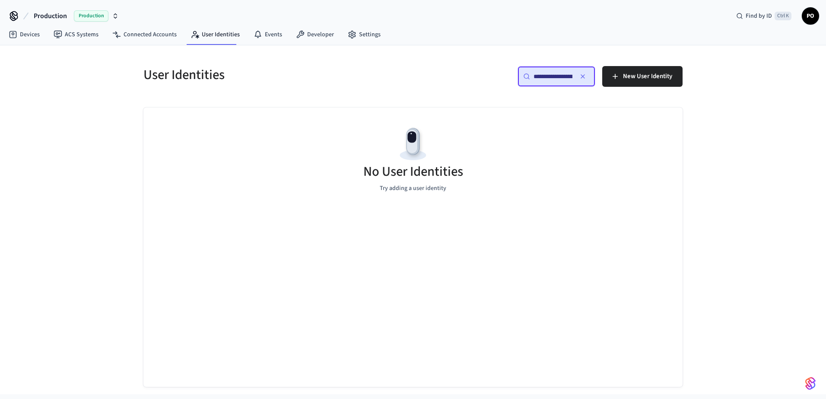
scroll to position [0, 55]
type input "**********"
click at [586, 75] on icon "button" at bounding box center [582, 76] width 7 height 7
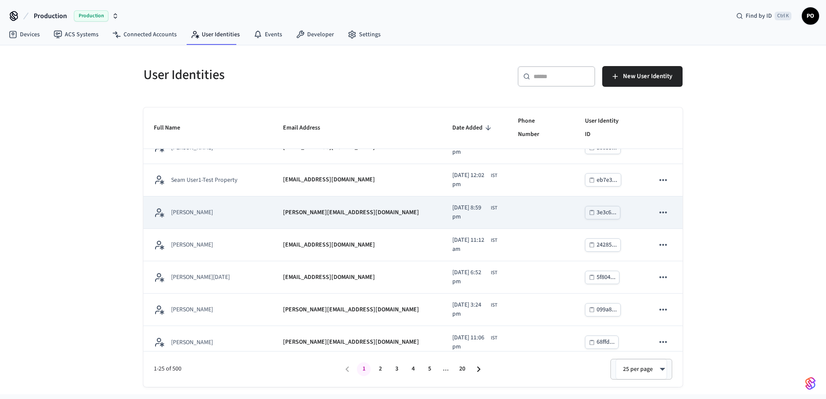
scroll to position [0, 0]
